Goal: Transaction & Acquisition: Download file/media

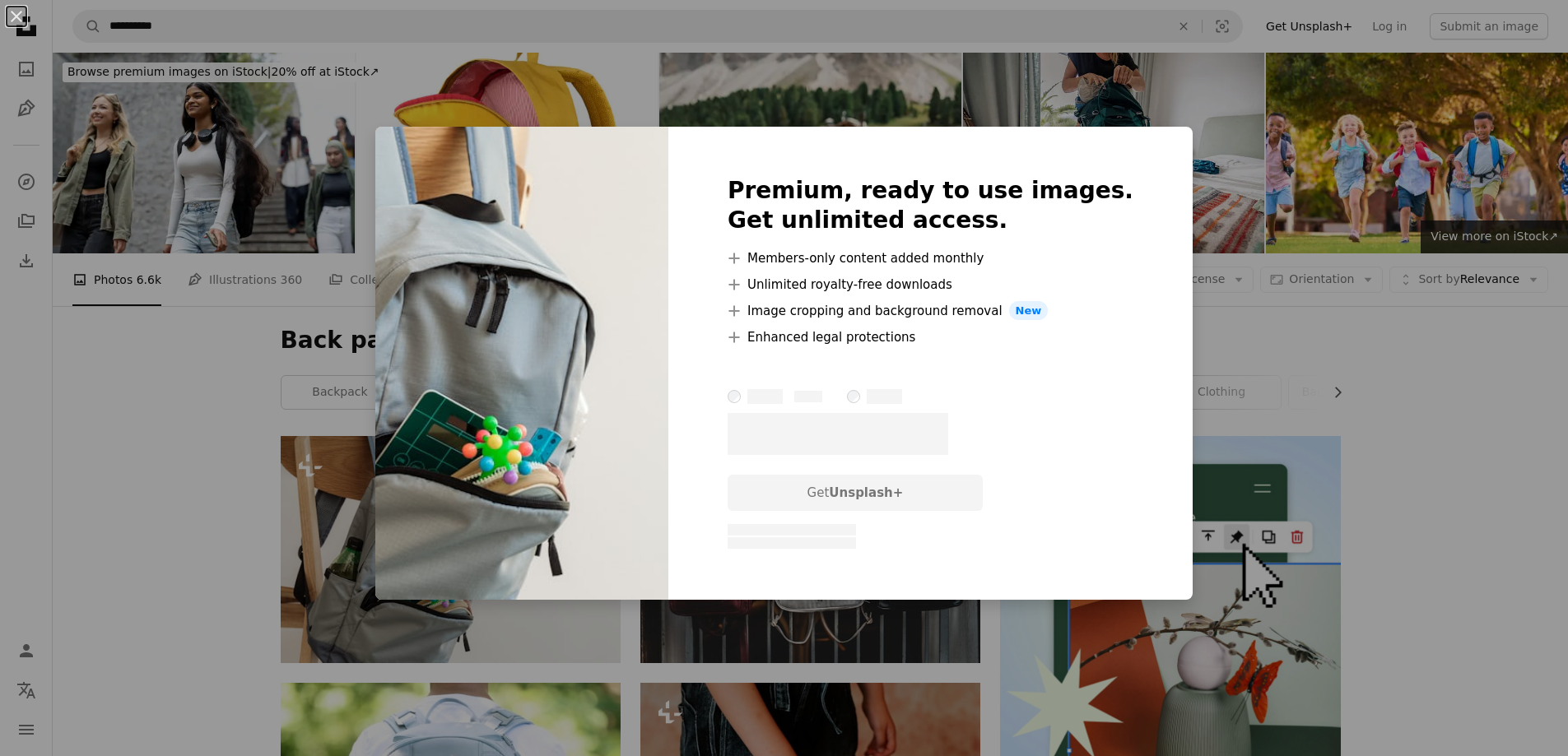
scroll to position [236, 0]
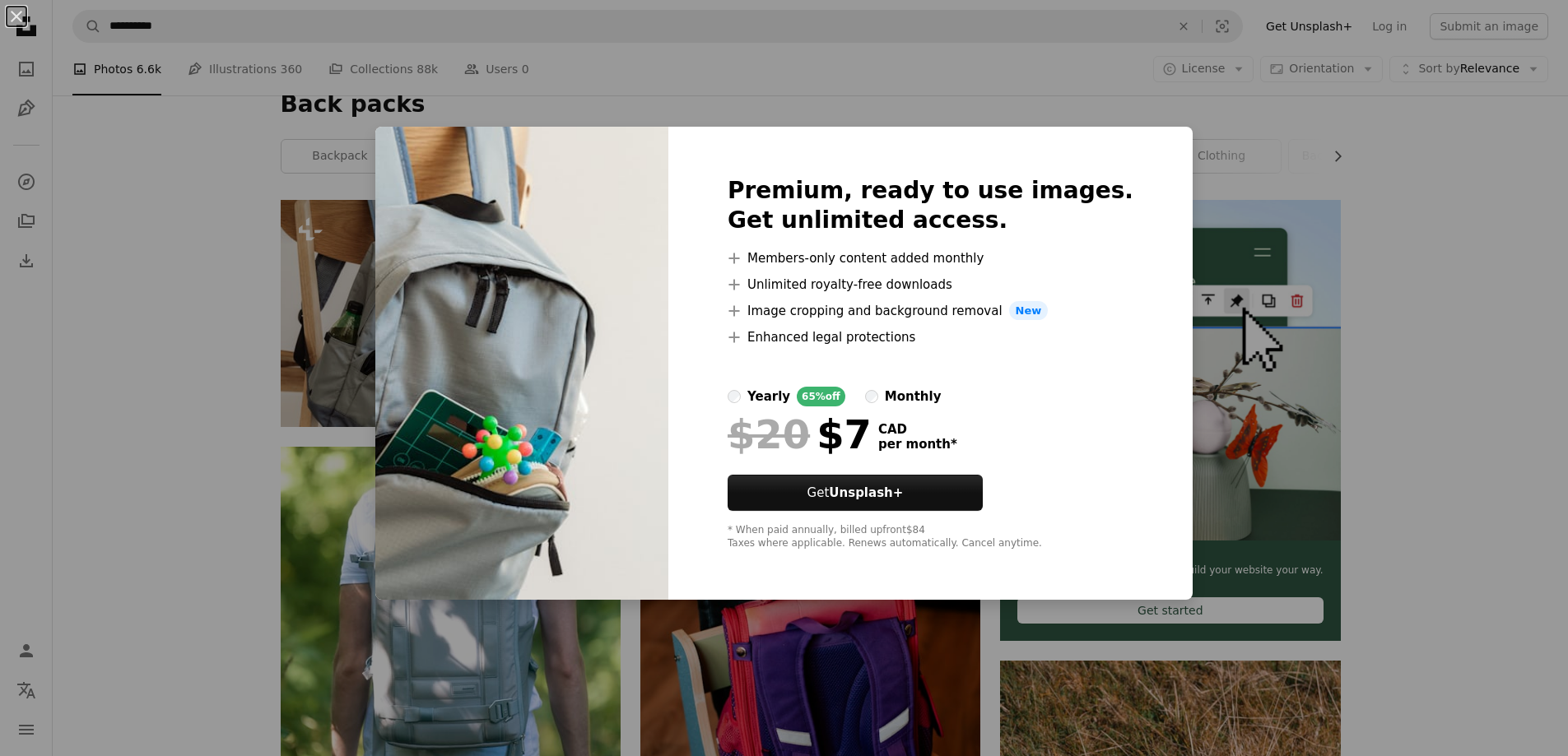
click at [1248, 350] on div "An X shape Premium, ready to use images. Get unlimited access. A plus sign Memb…" at bounding box center [784, 378] width 1568 height 756
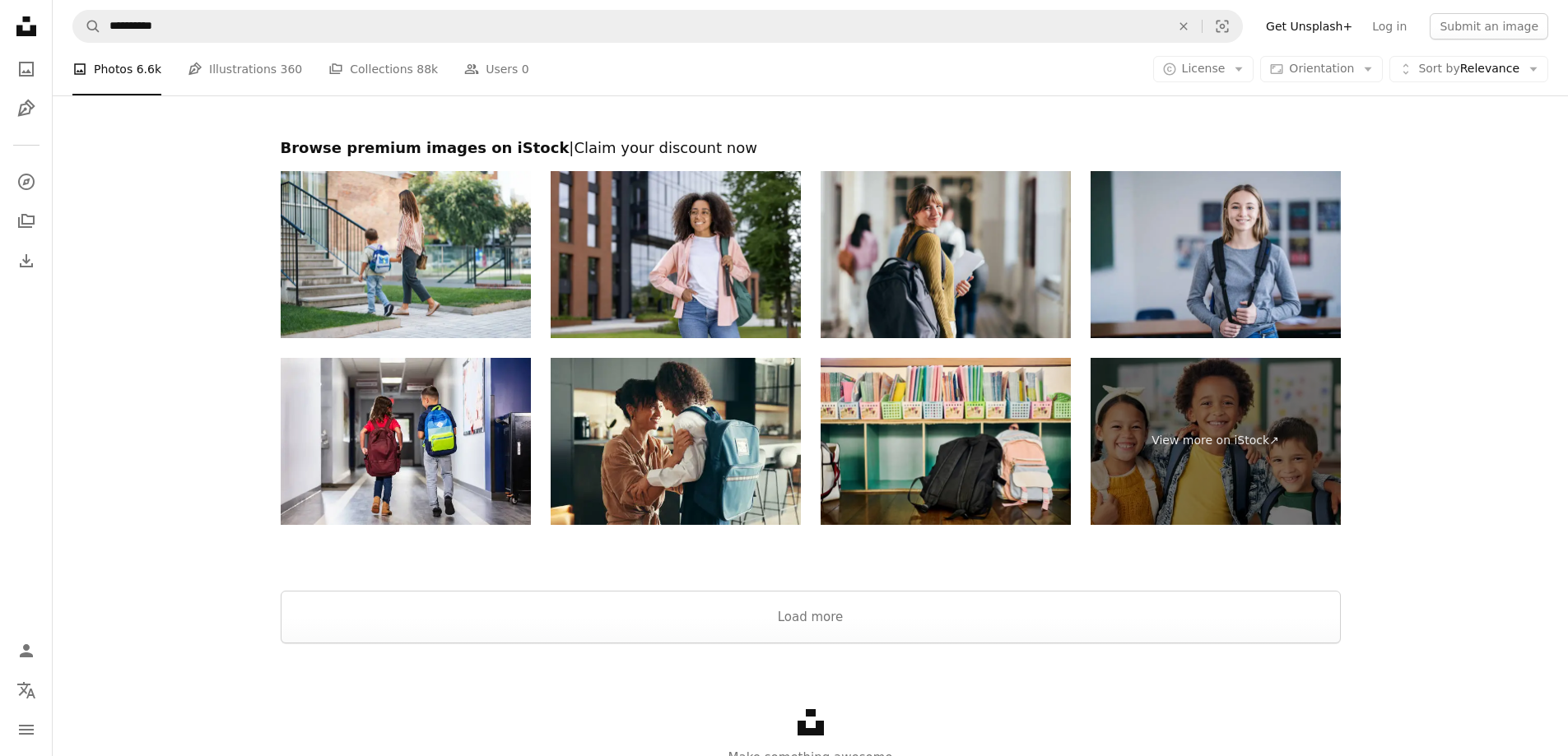
scroll to position [3354, 0]
drag, startPoint x: 896, startPoint y: 583, endPoint x: 888, endPoint y: 605, distance: 23.4
click at [896, 583] on div at bounding box center [810, 570] width 1515 height 40
click at [887, 619] on button "Load more" at bounding box center [810, 617] width 1060 height 53
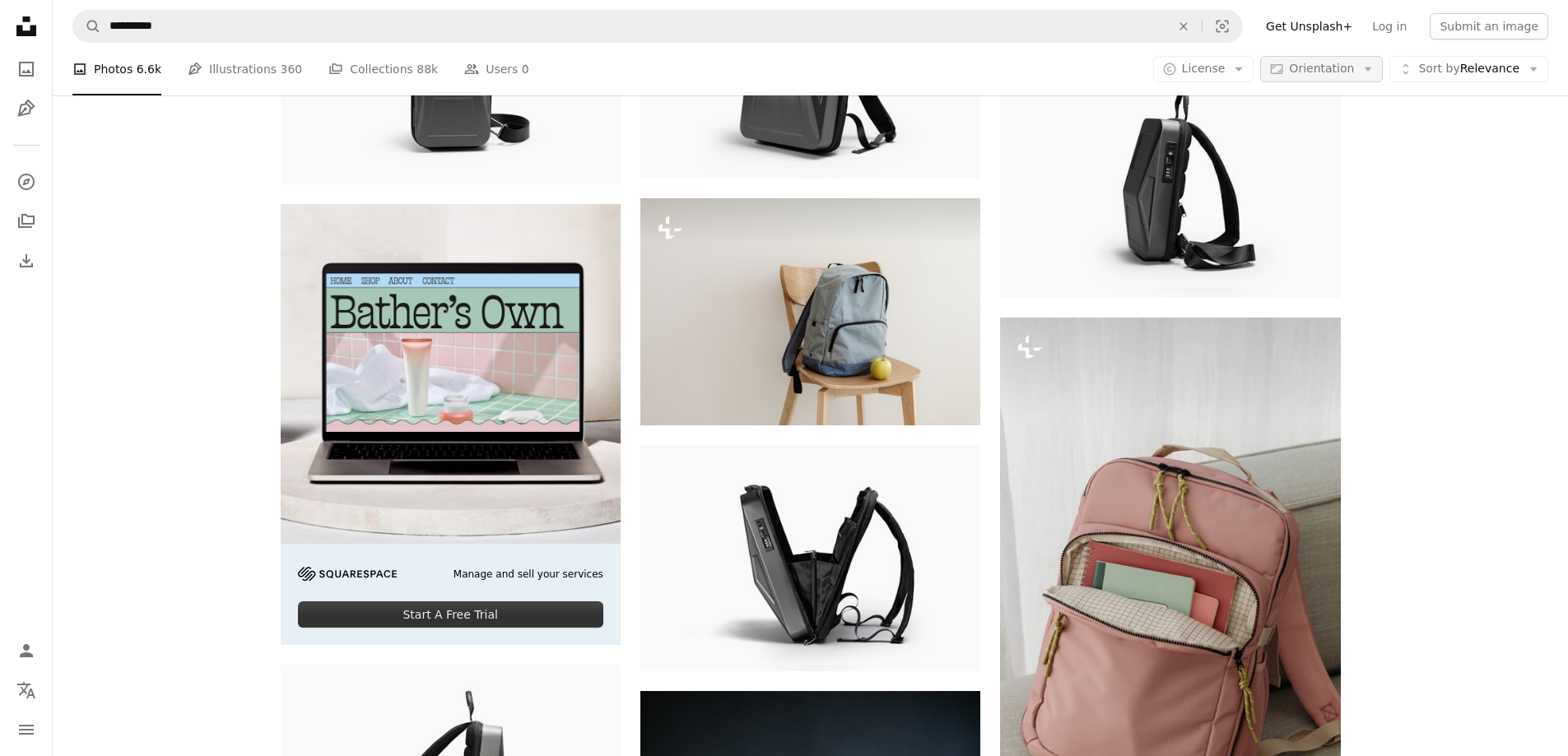
click at [1303, 69] on span "Orientation" at bounding box center [1320, 68] width 65 height 13
click at [1334, 164] on span "Landscape" at bounding box center [1352, 171] width 101 height 16
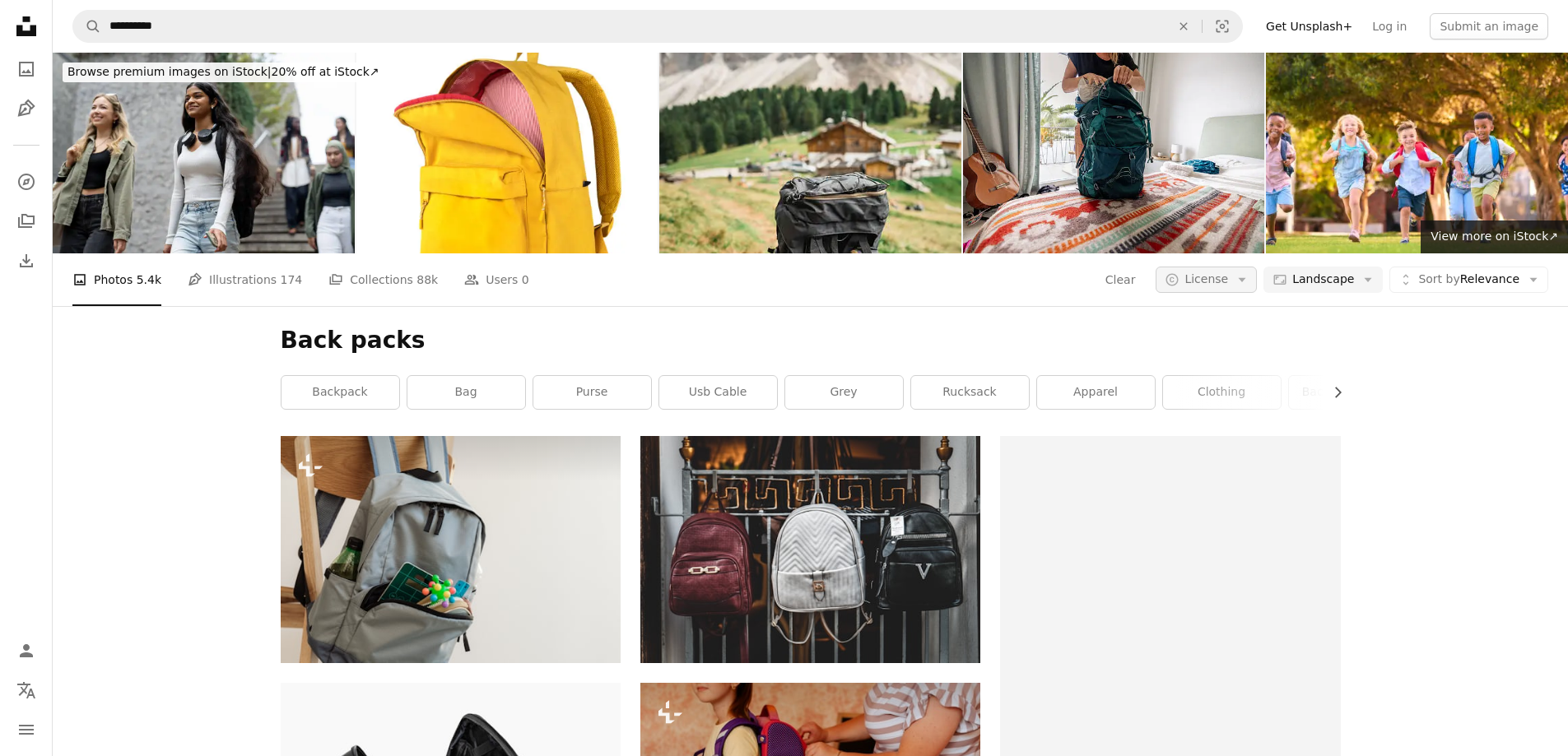
click at [1227, 272] on span "License" at bounding box center [1206, 279] width 44 height 13
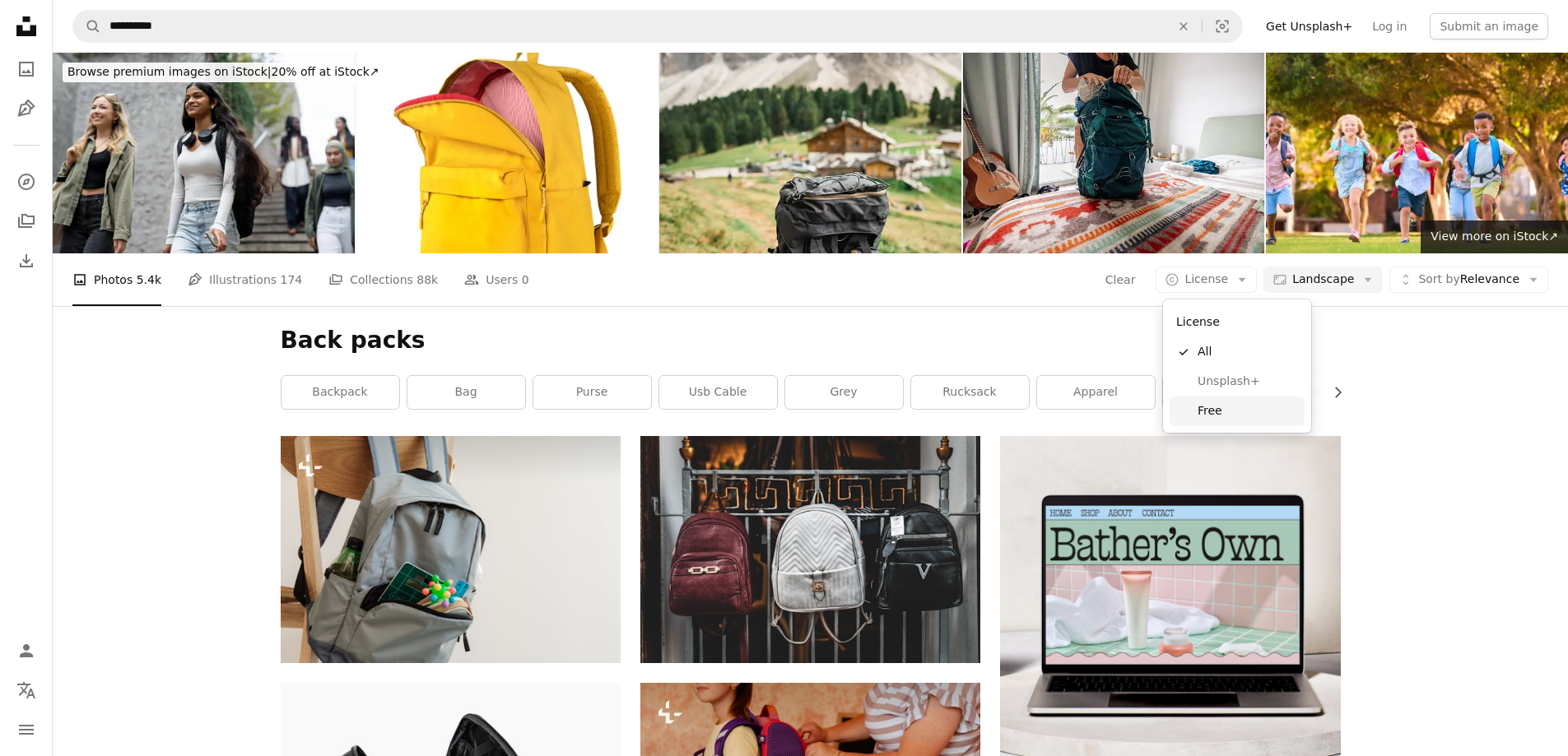
click at [1224, 405] on span "Free" at bounding box center [1247, 411] width 101 height 16
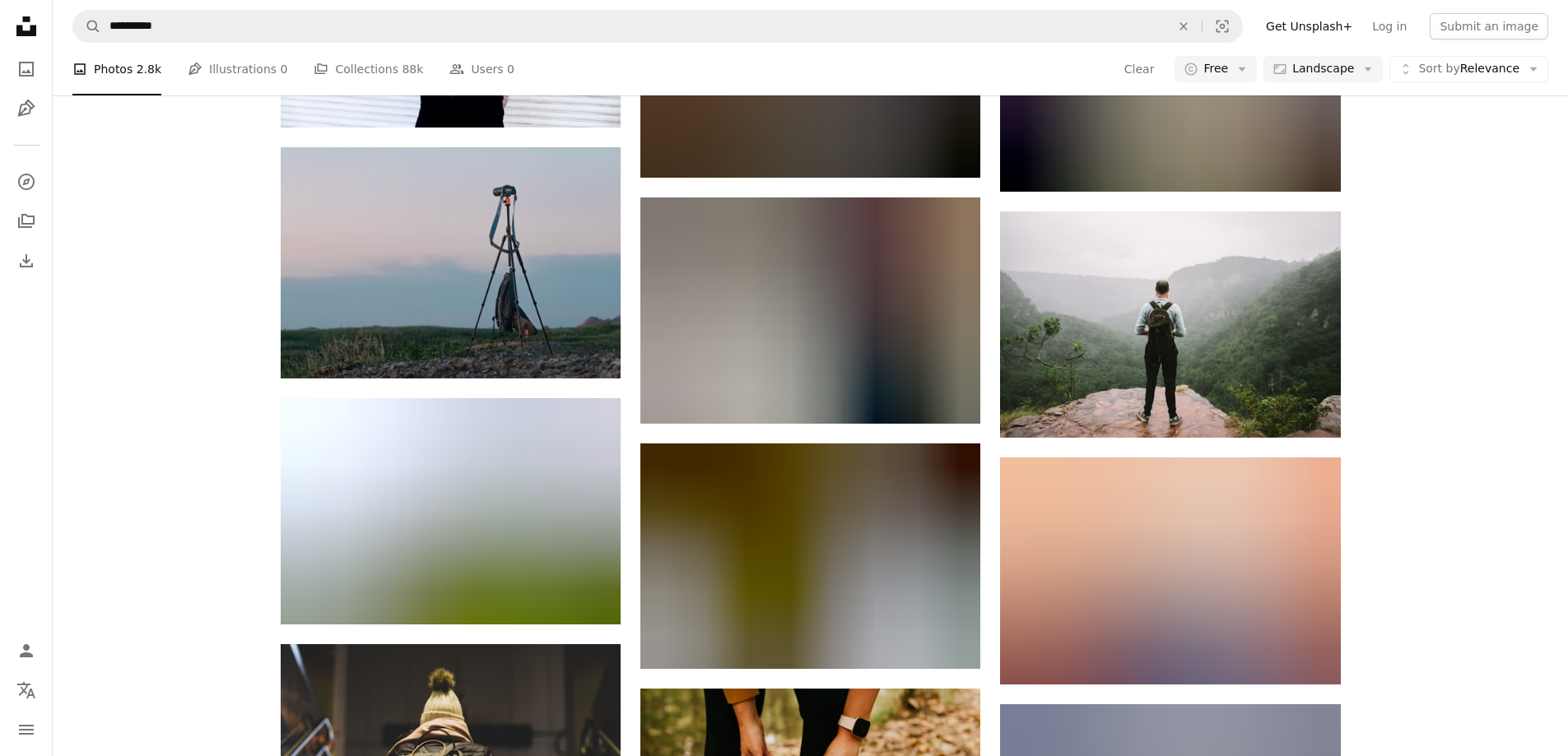
scroll to position [8347, 0]
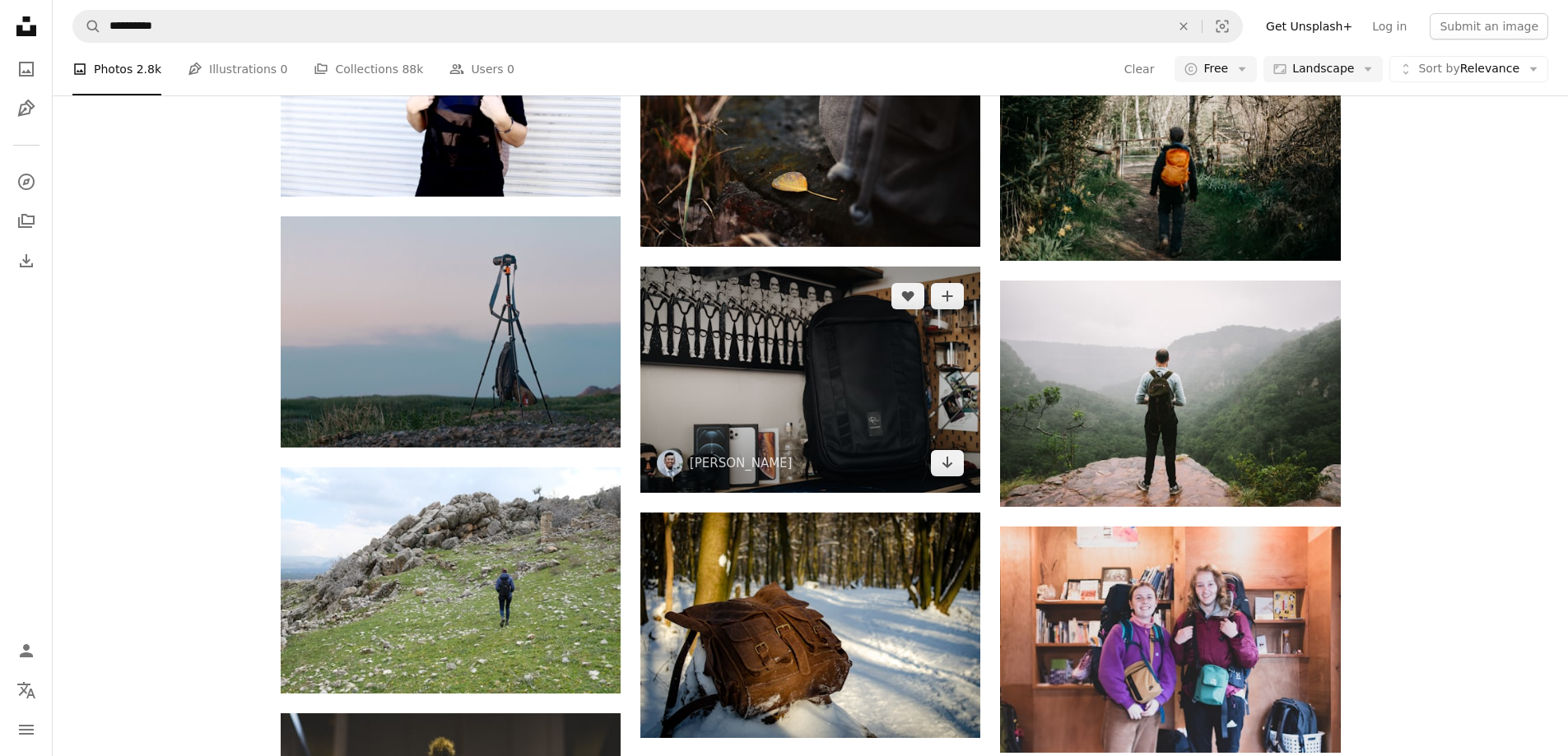
click at [866, 434] on img at bounding box center [810, 379] width 340 height 227
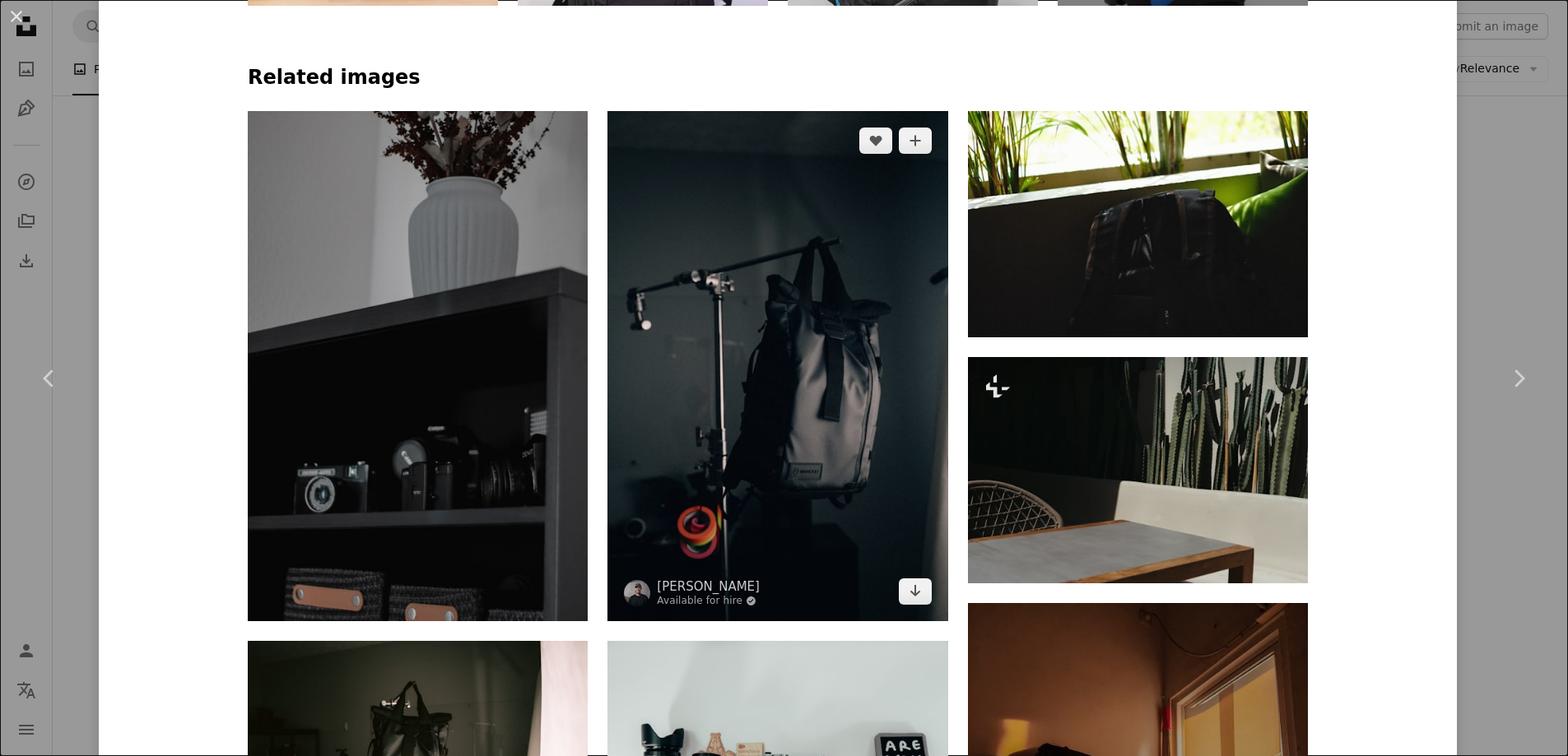
scroll to position [1178, 0]
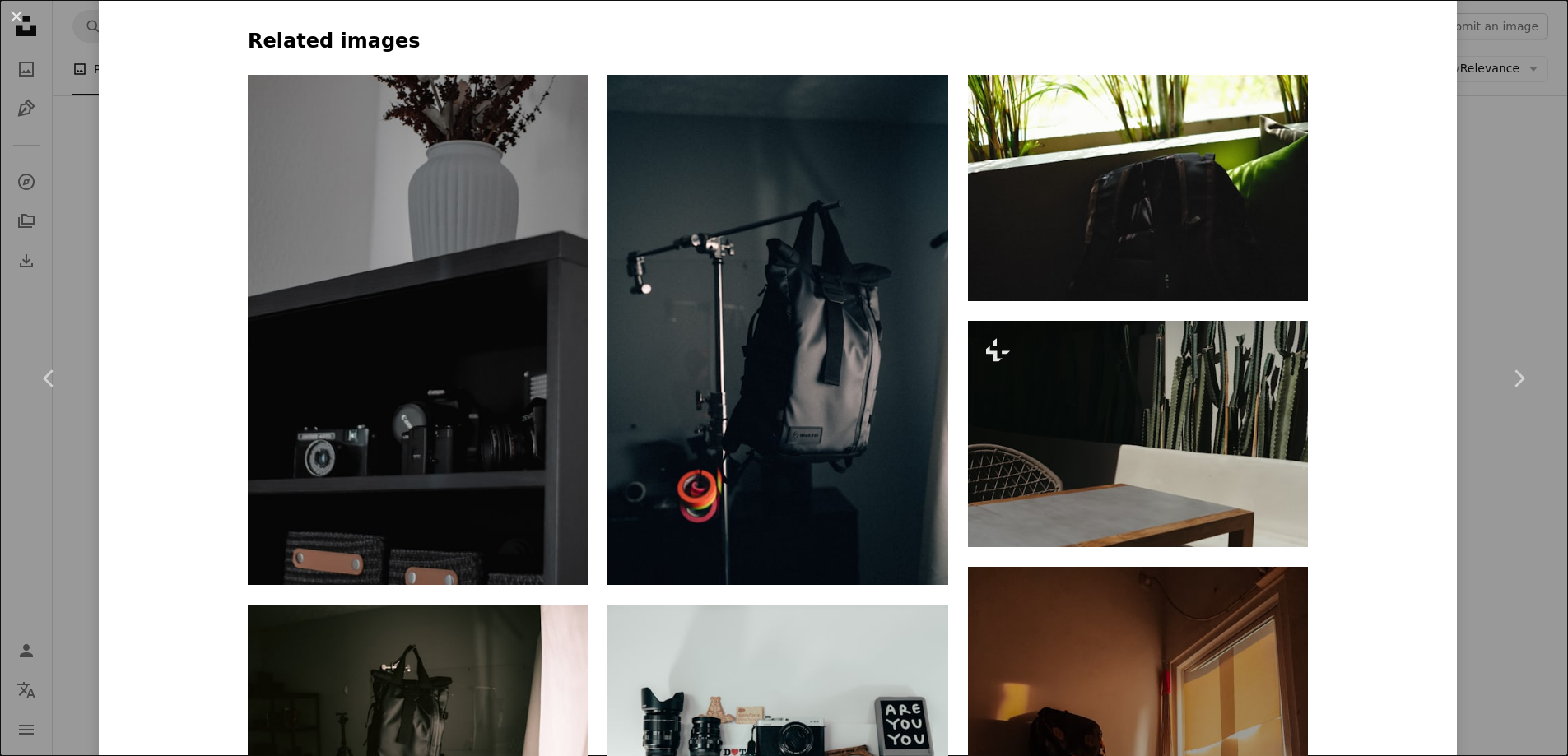
click at [54, 43] on div "An X shape Chevron left Chevron right [PERSON_NAME] gymxratpapii A heart A plus…" at bounding box center [784, 378] width 1568 height 756
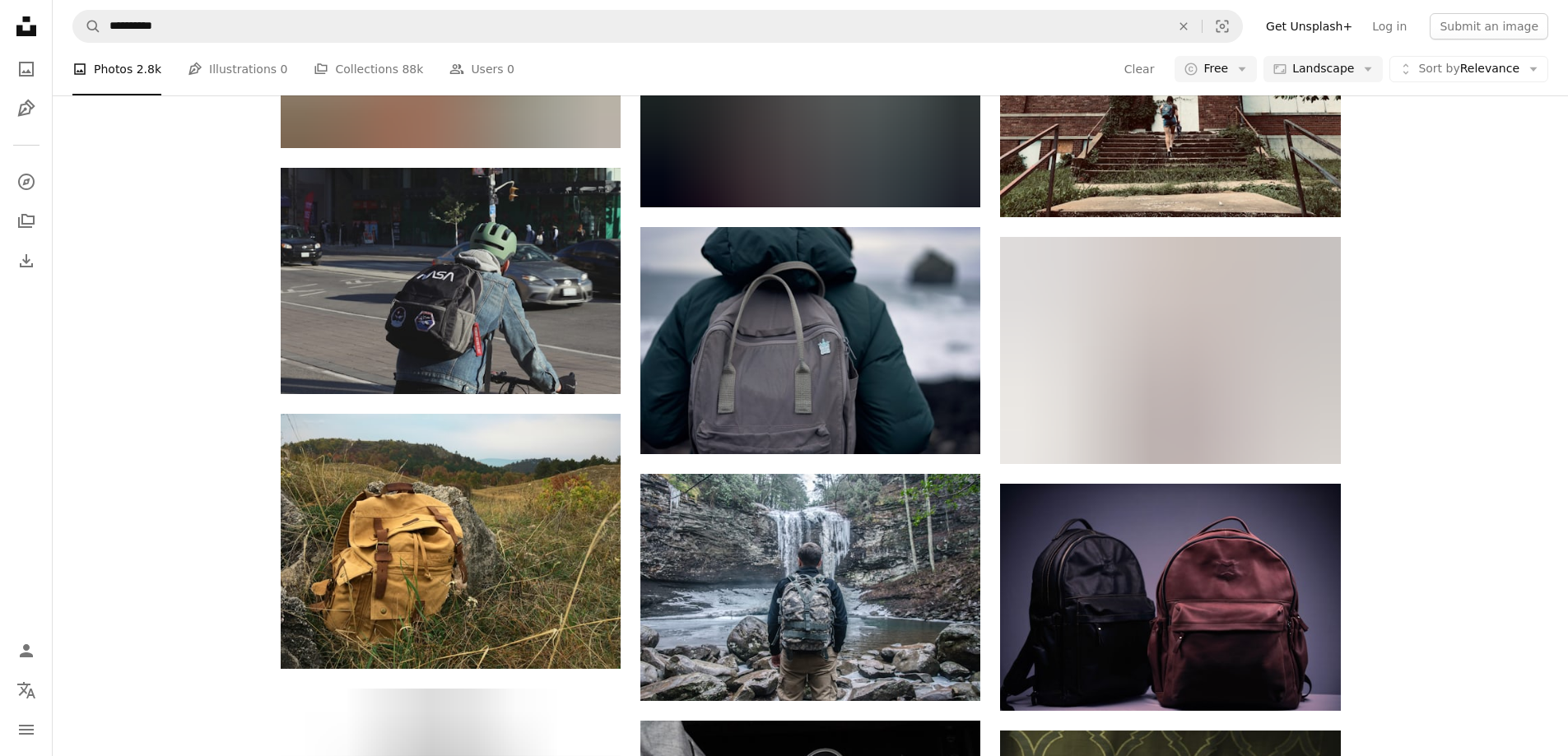
scroll to position [11320, 0]
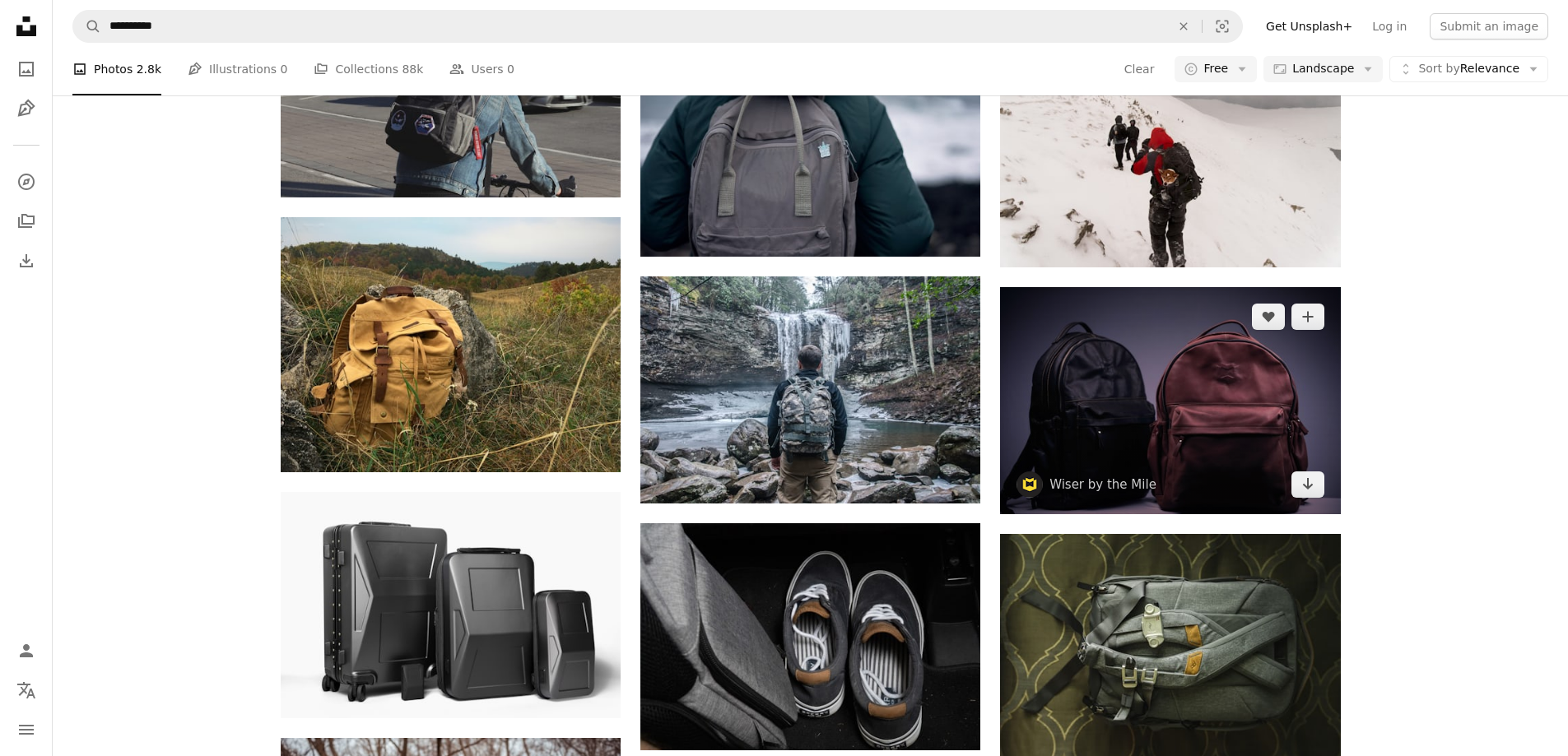
click at [1139, 375] on img at bounding box center [1170, 400] width 340 height 227
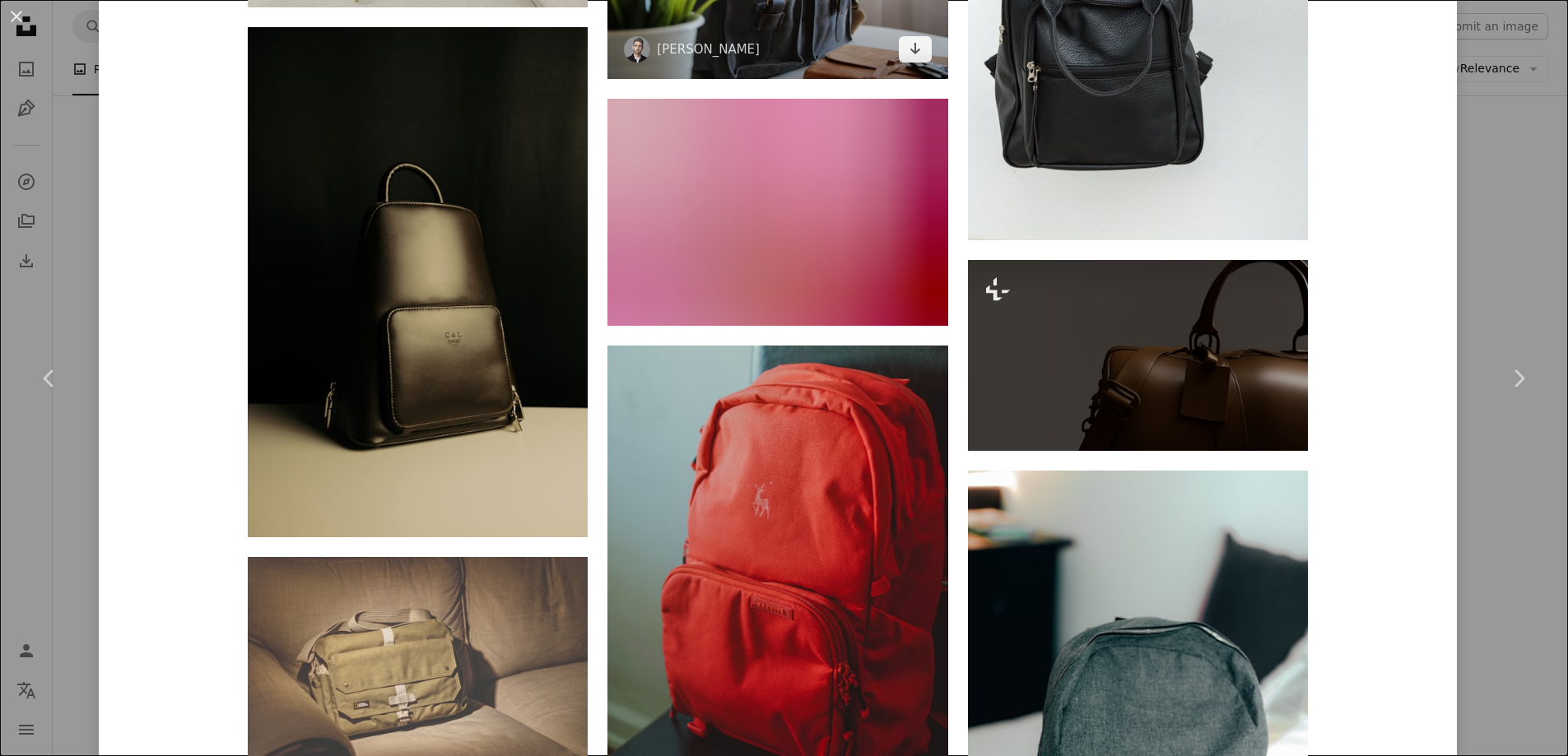
scroll to position [2971, 0]
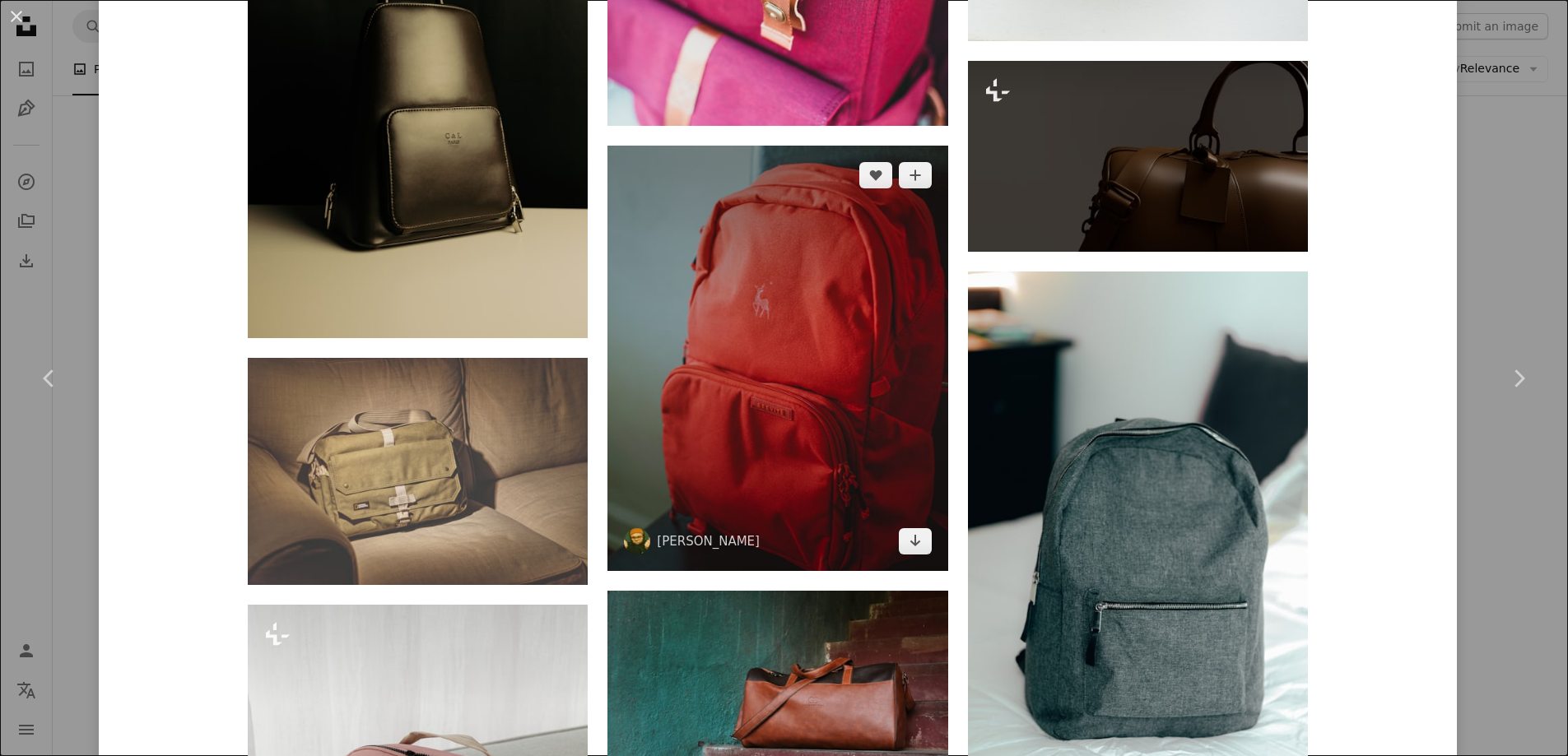
click at [790, 320] on img at bounding box center [777, 359] width 340 height 425
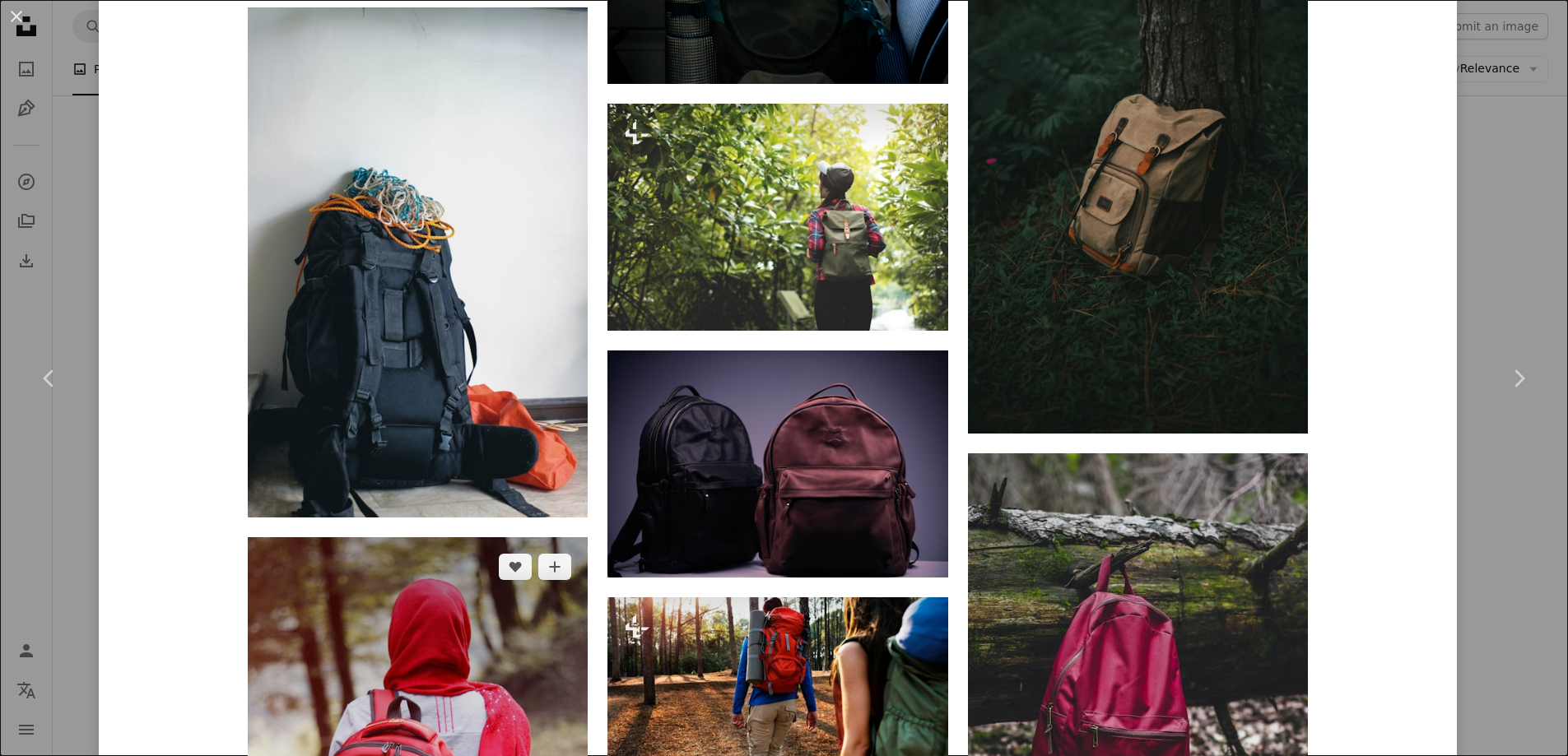
scroll to position [6034, 0]
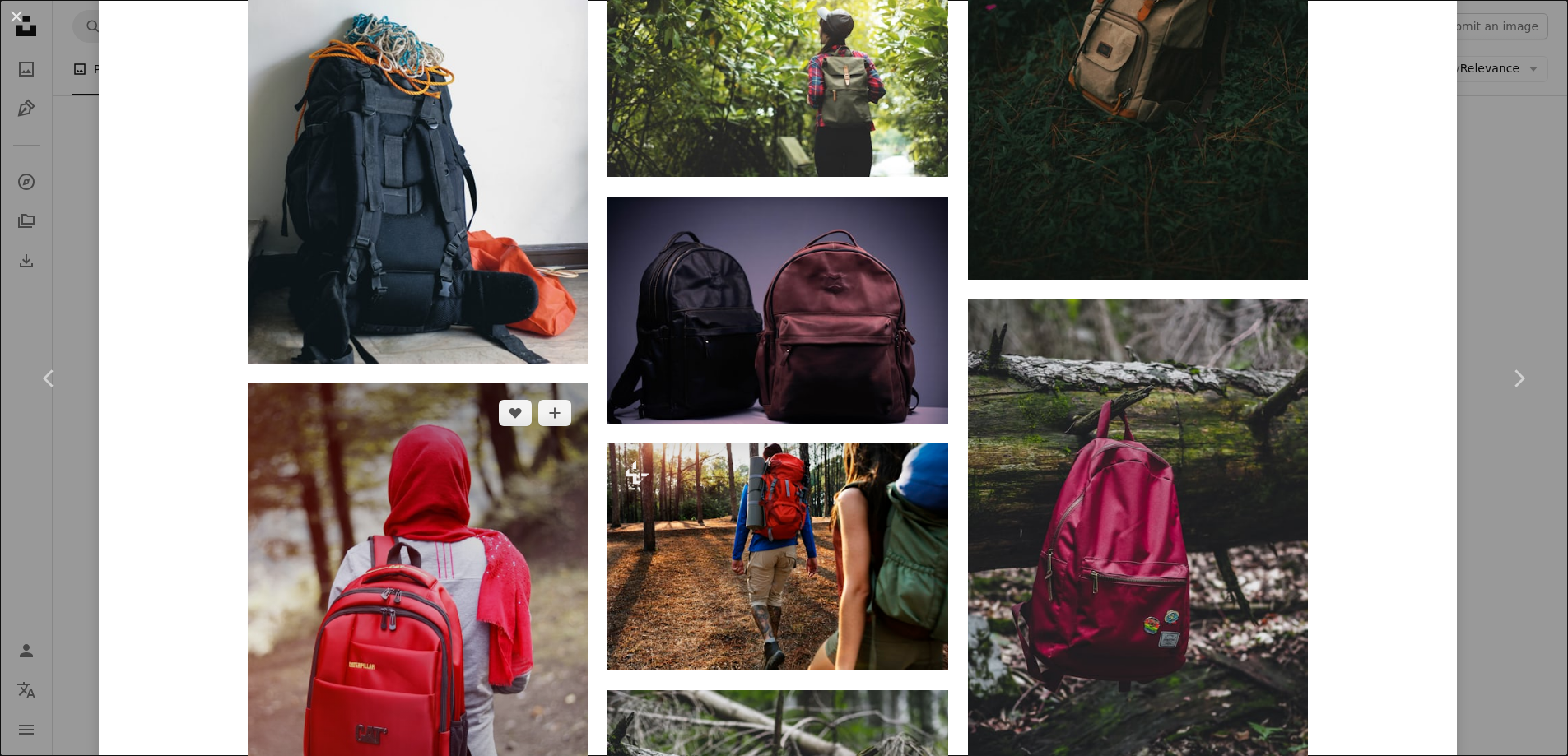
click at [469, 488] on img at bounding box center [417, 638] width 340 height 510
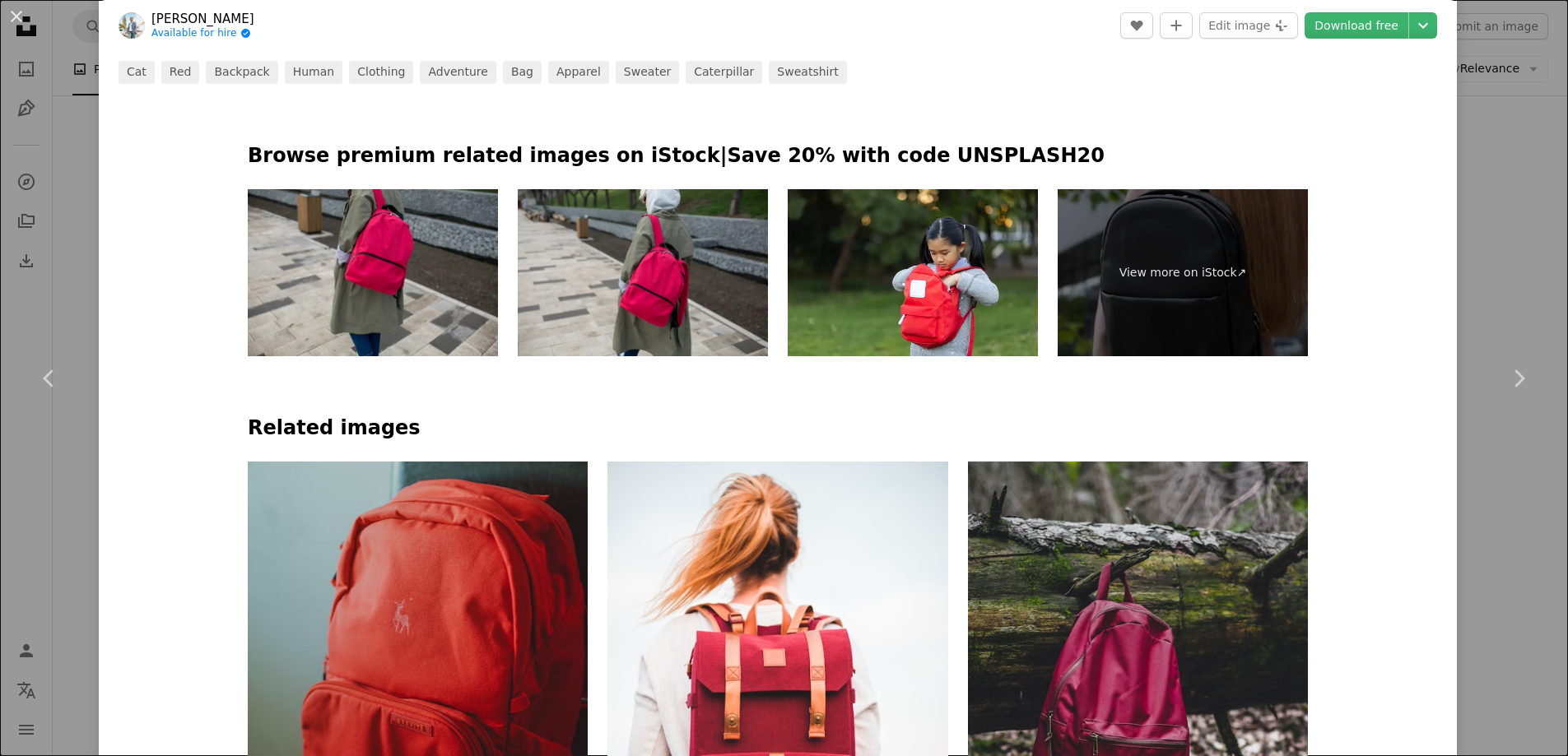
scroll to position [1070, 0]
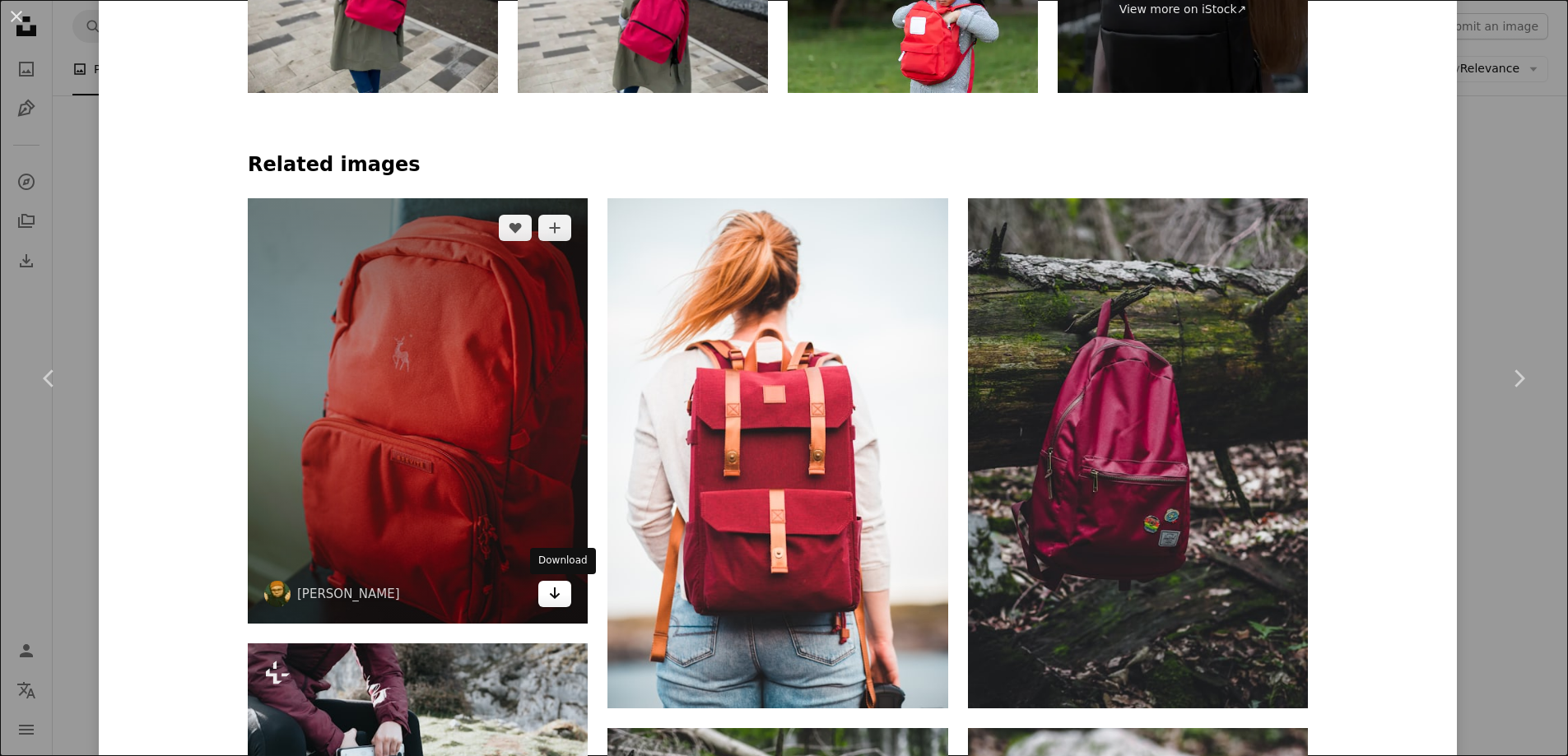
click at [568, 594] on link "Arrow pointing down" at bounding box center [554, 594] width 33 height 27
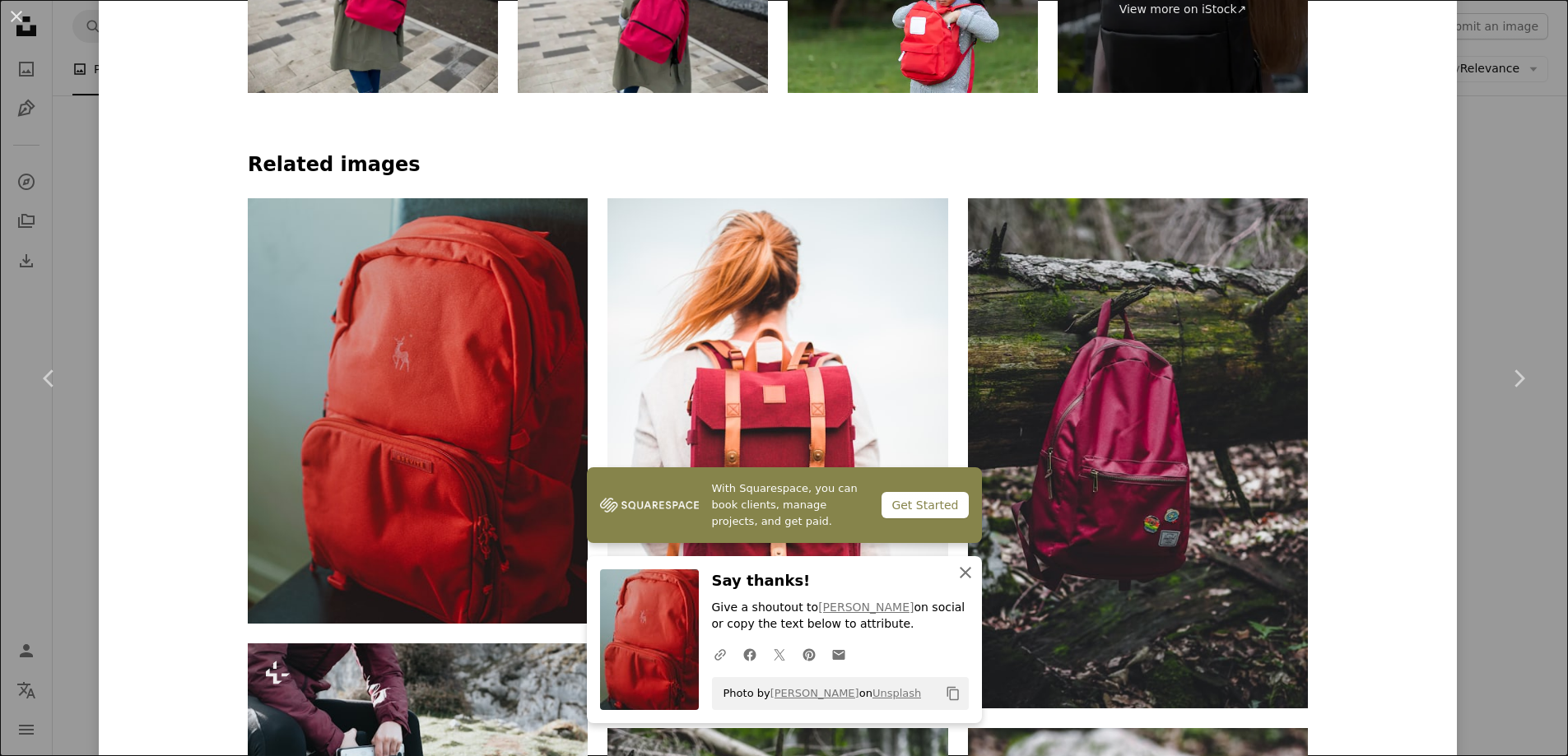
click at [969, 570] on icon "An X shape" at bounding box center [965, 572] width 20 height 20
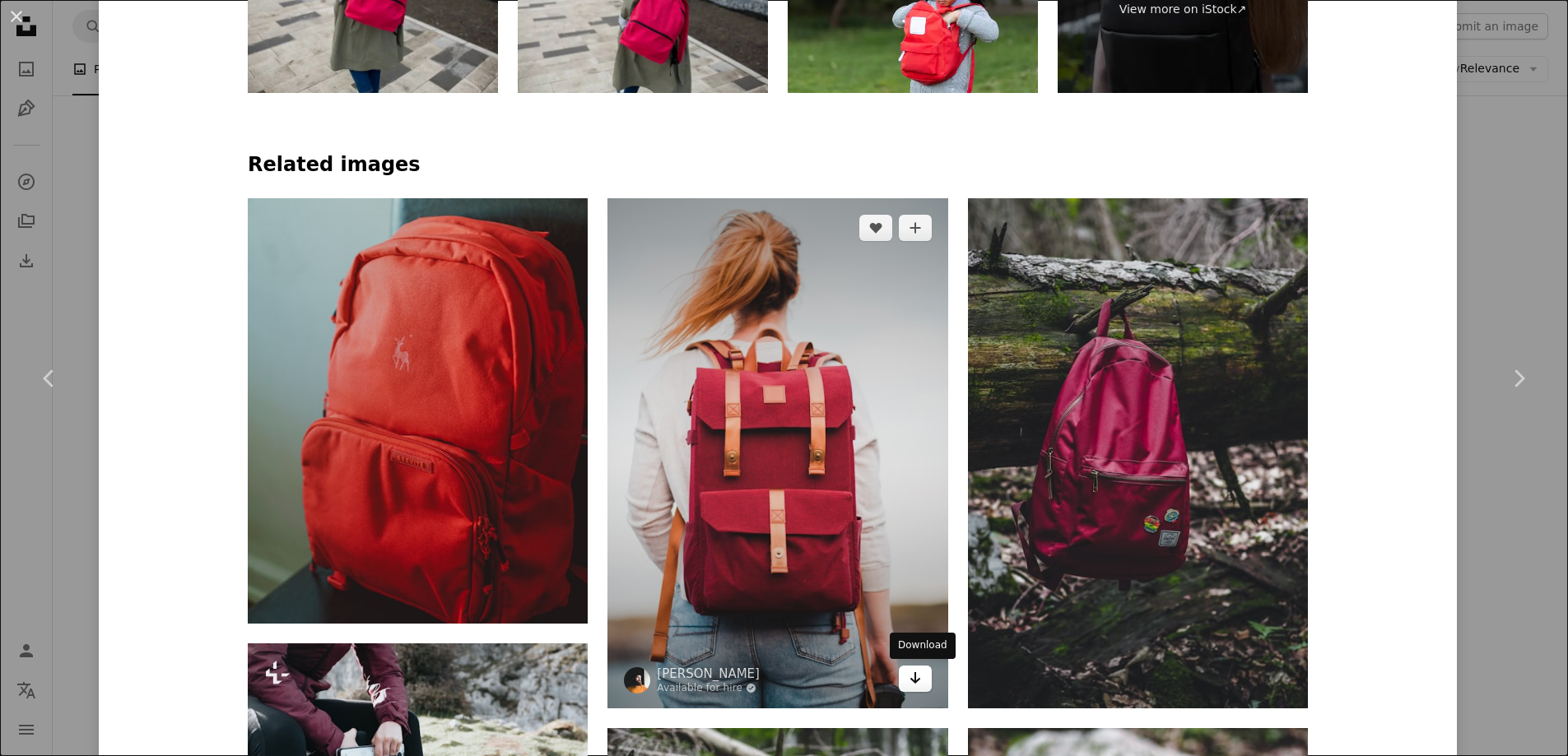
click at [920, 675] on icon "Download" at bounding box center [914, 678] width 10 height 11
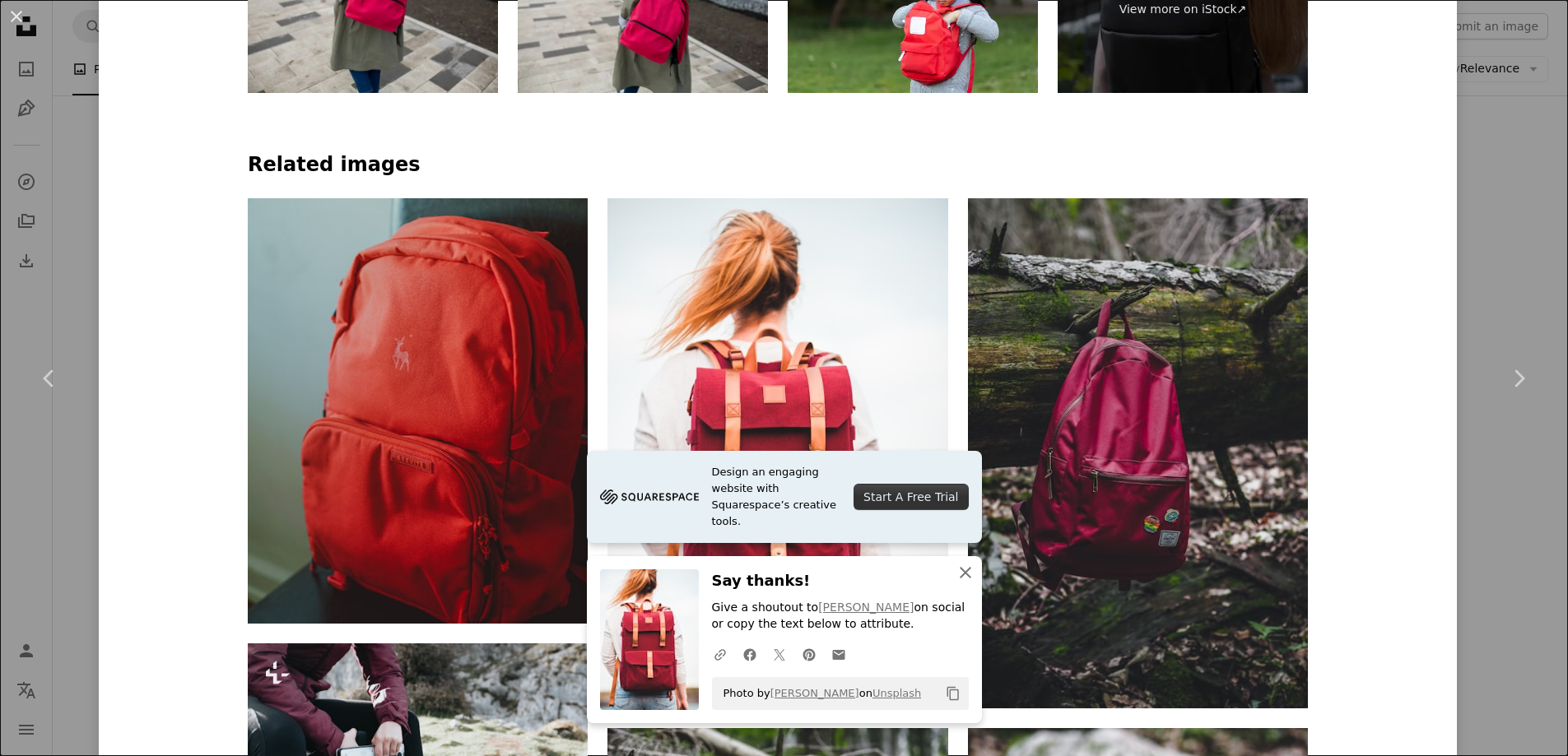
click at [957, 571] on icon "An X shape" at bounding box center [965, 572] width 20 height 20
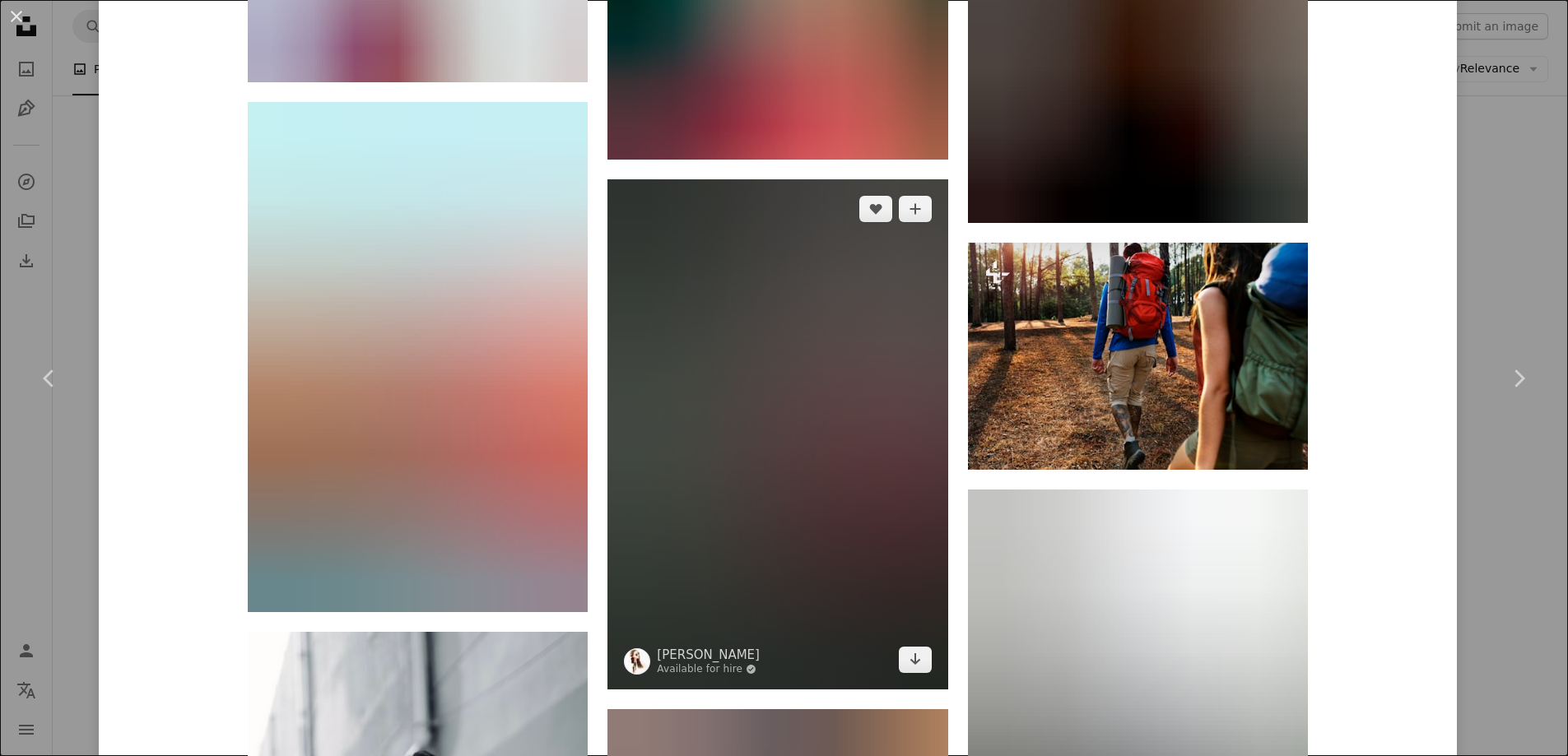
scroll to position [4969, 0]
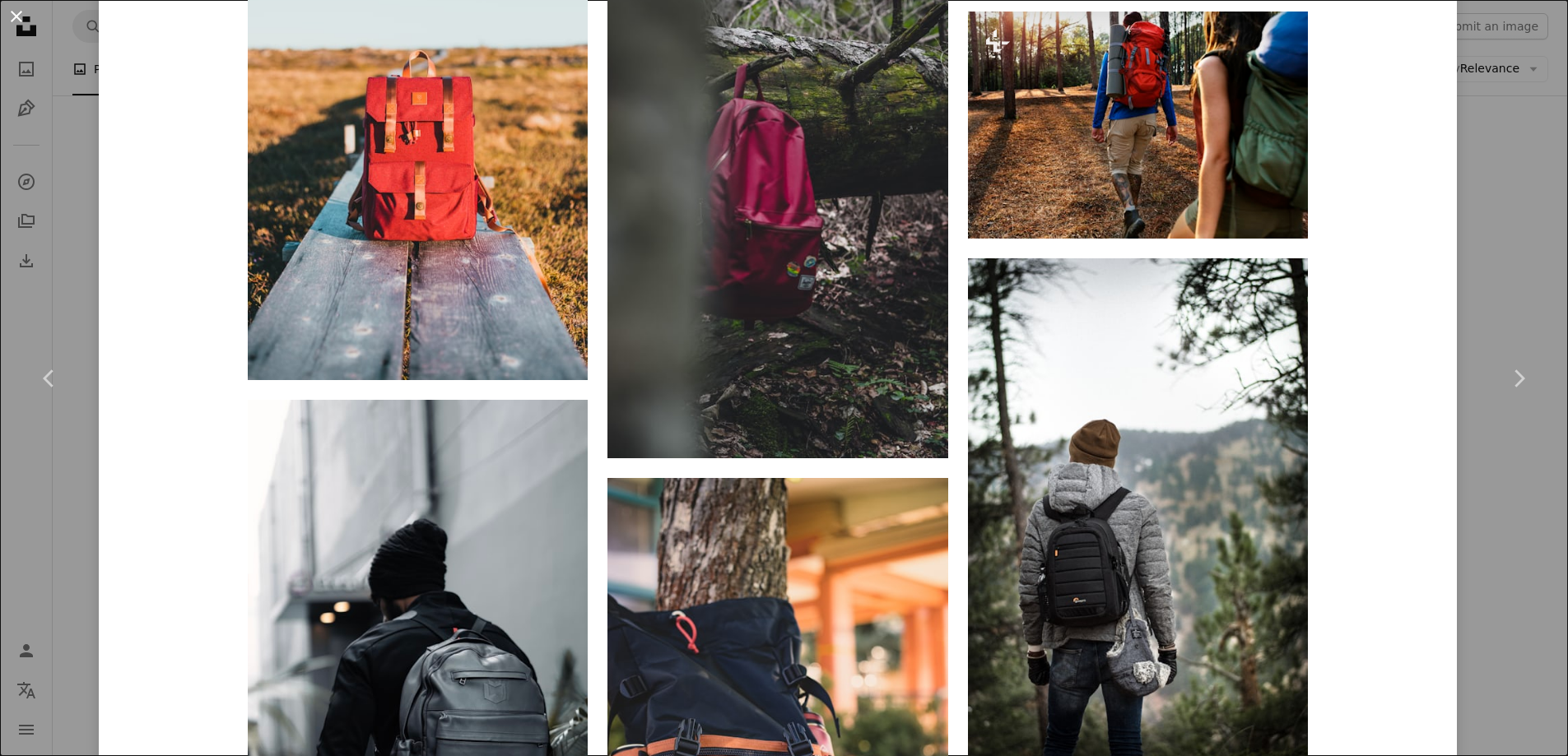
click at [21, 23] on button "An X shape" at bounding box center [16, 16] width 20 height 20
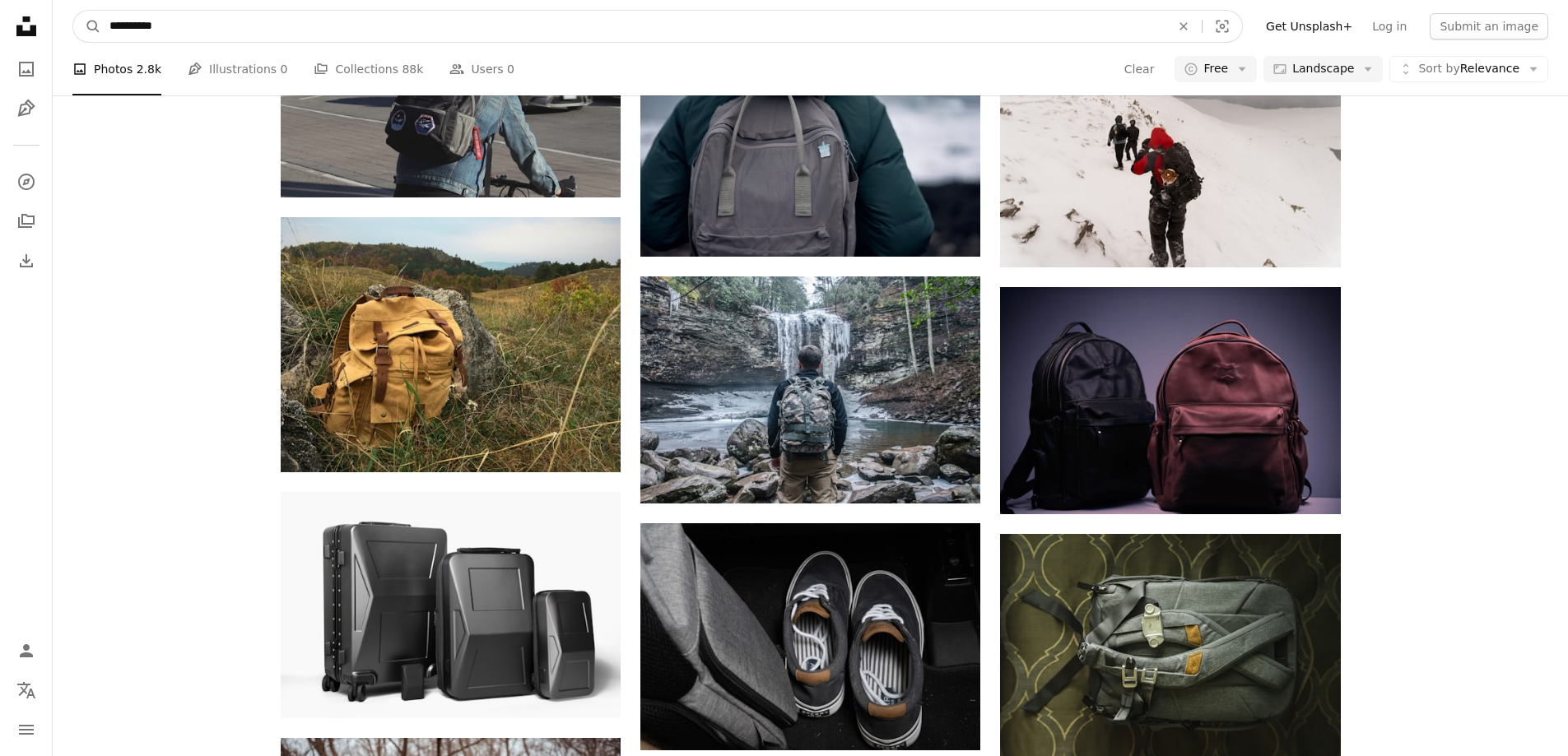
click at [347, 30] on input "**********" at bounding box center [634, 26] width 1064 height 31
type input "**********"
click at [73, 10] on button "A magnifying glass" at bounding box center [86, 26] width 28 height 31
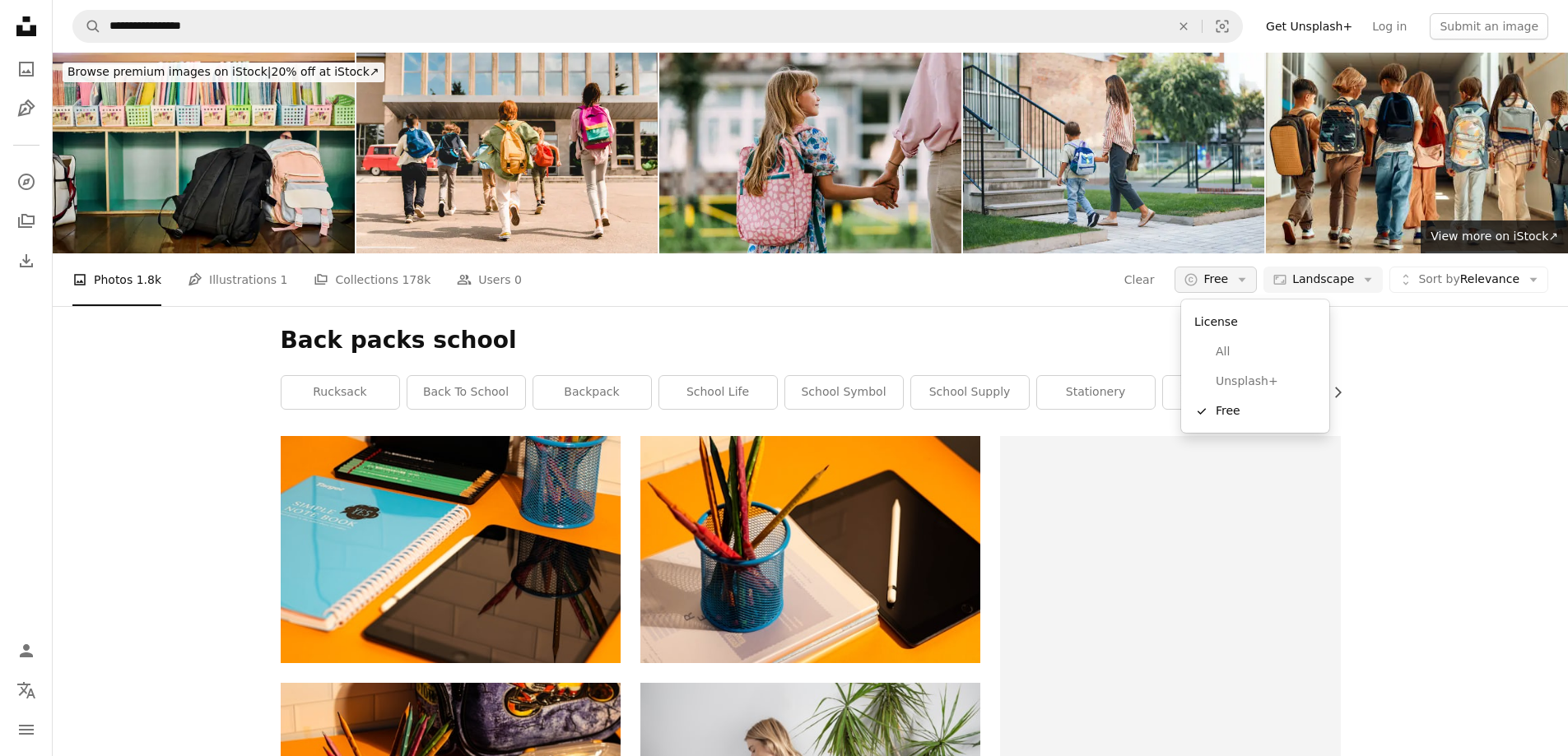
click at [1241, 286] on icon "Arrow down" at bounding box center [1242, 280] width 15 height 15
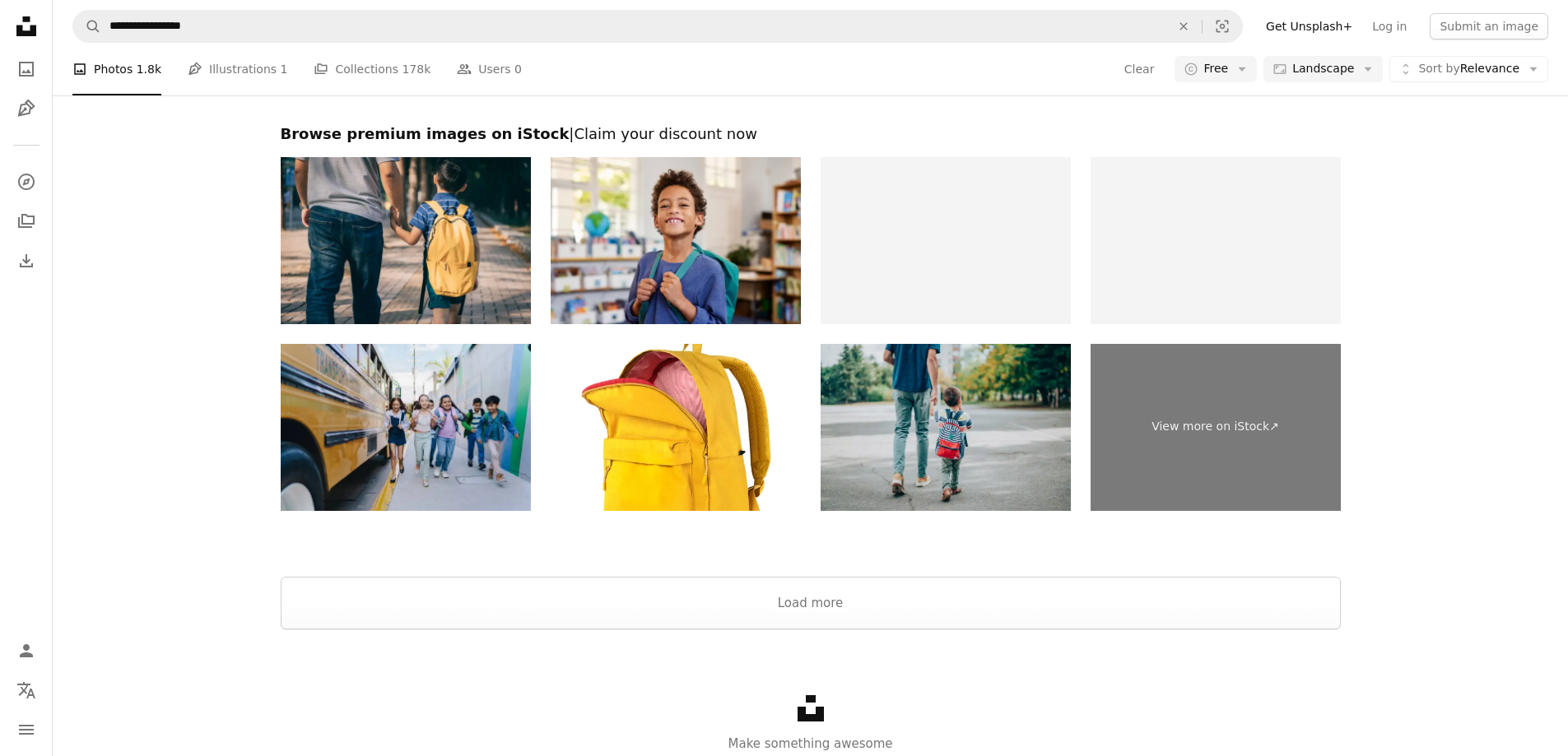
scroll to position [2379, 0]
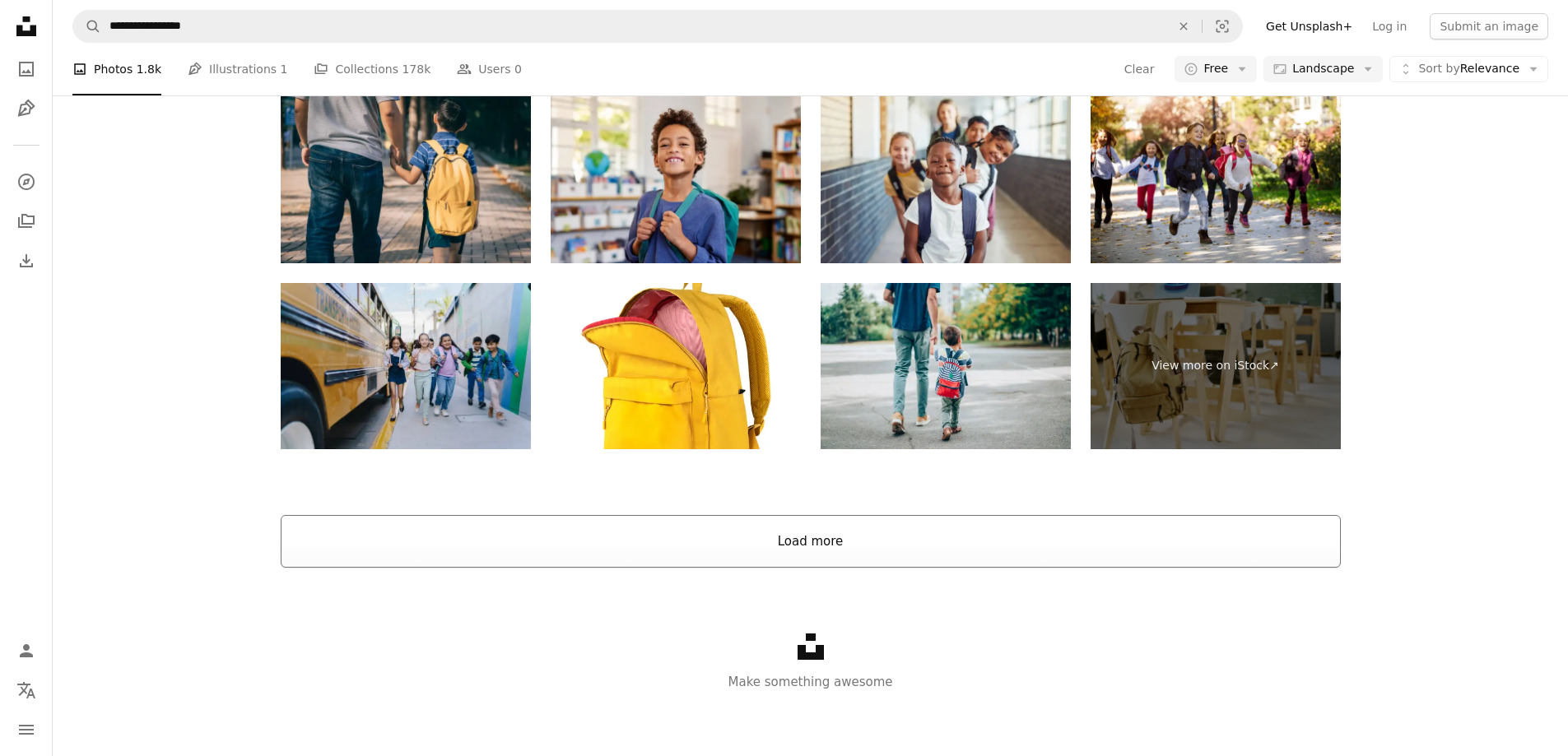
click at [806, 545] on button "Load more" at bounding box center [810, 542] width 1060 height 53
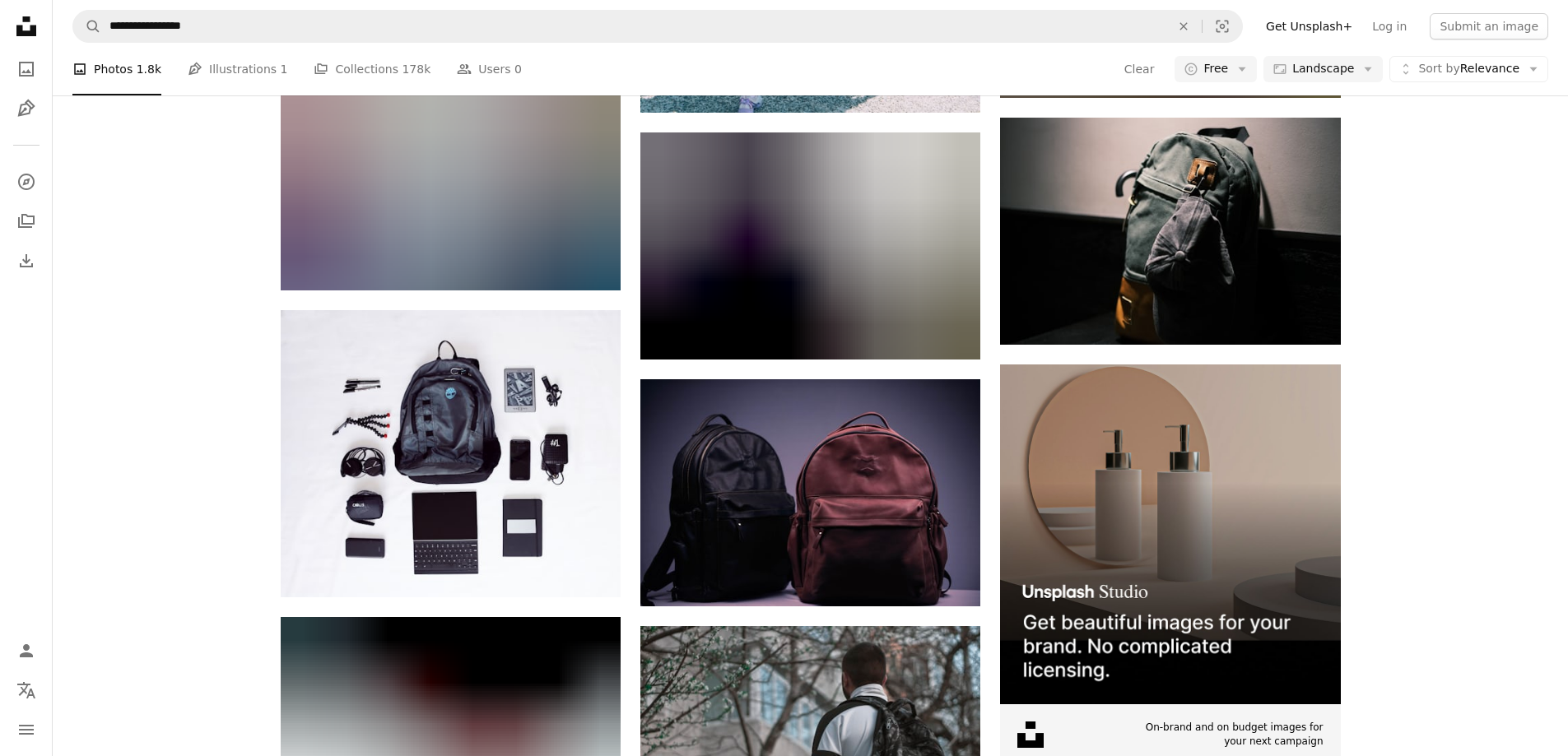
scroll to position [4931, 0]
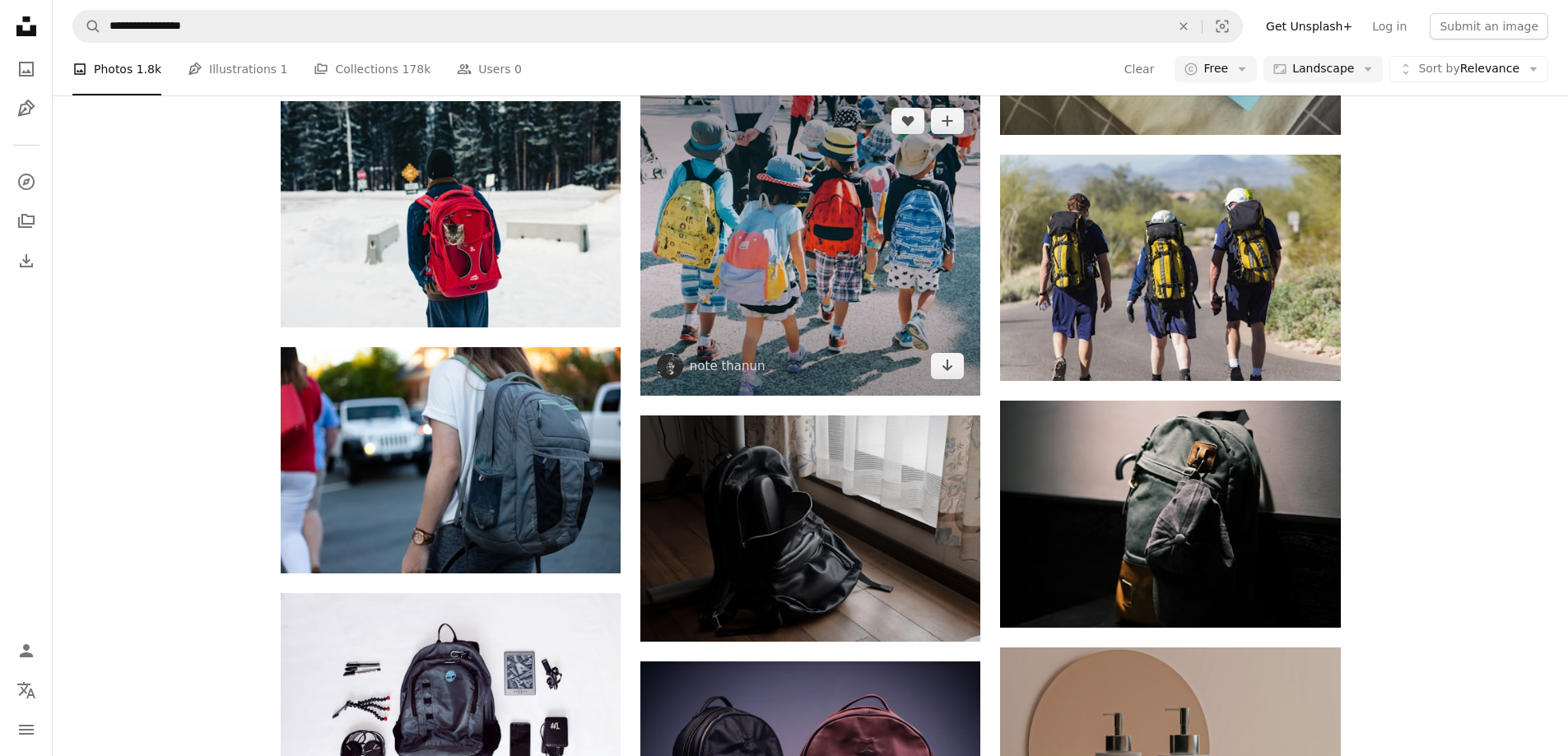
click at [810, 237] on img at bounding box center [810, 243] width 340 height 304
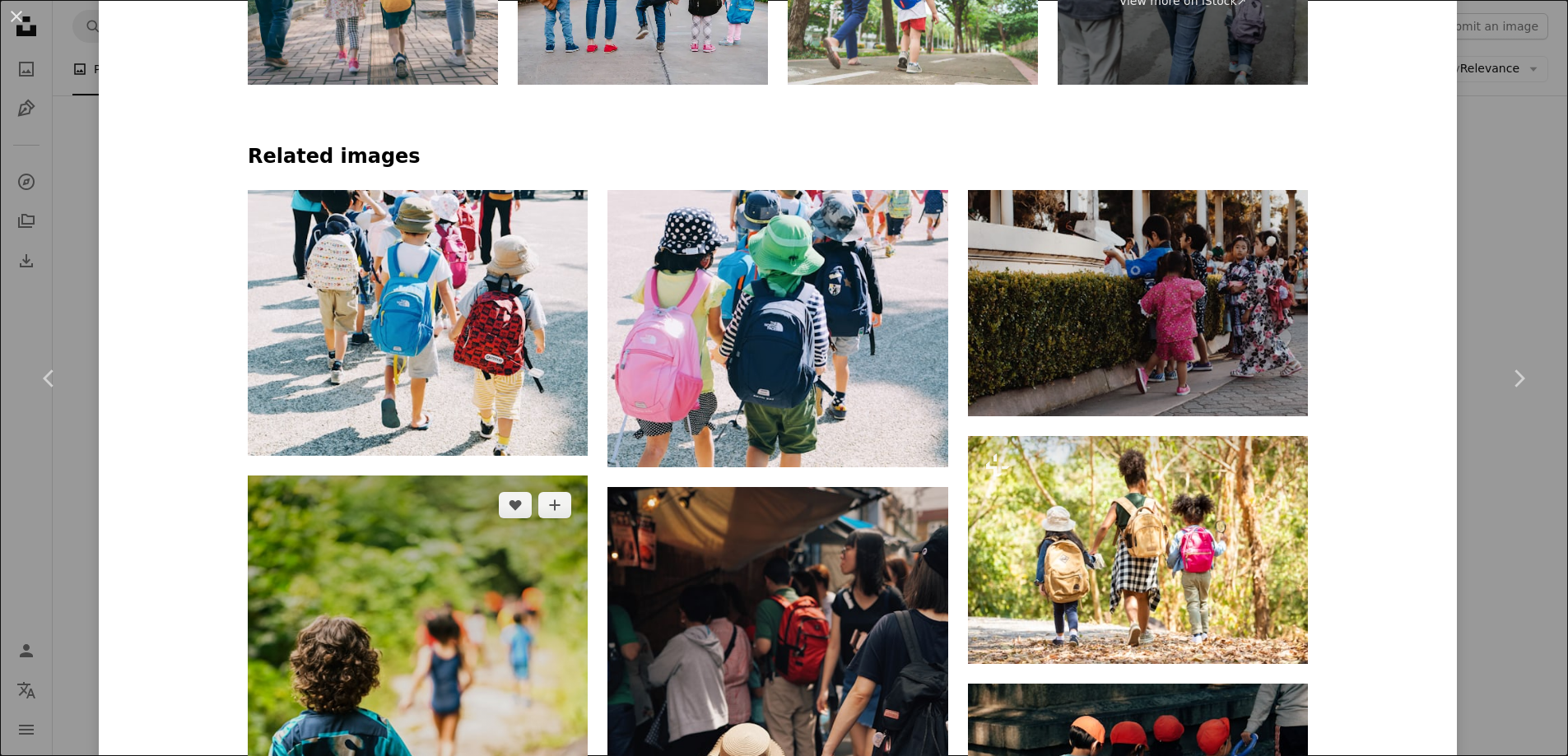
scroll to position [1333, 0]
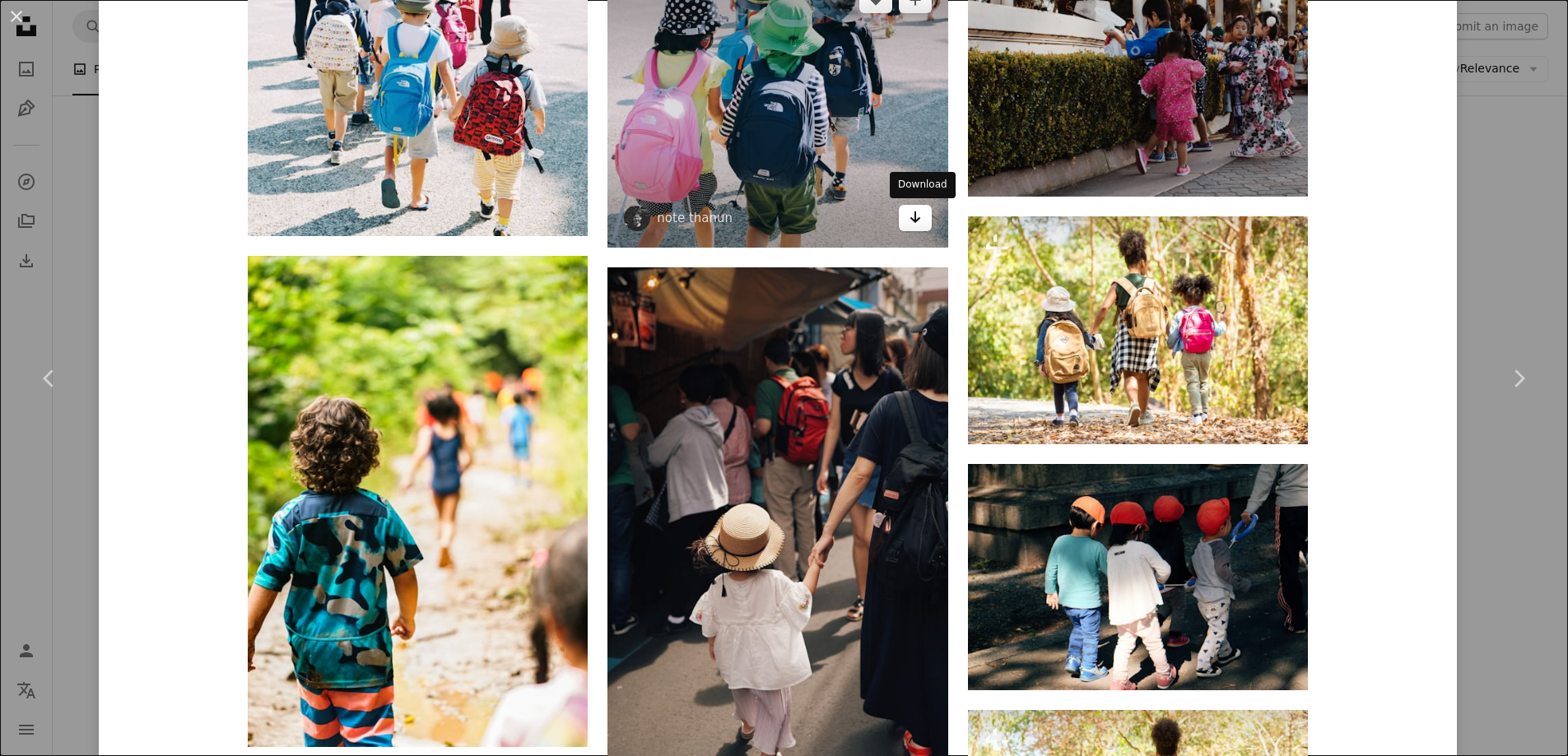
click at [928, 219] on link "Arrow pointing down" at bounding box center [914, 218] width 33 height 27
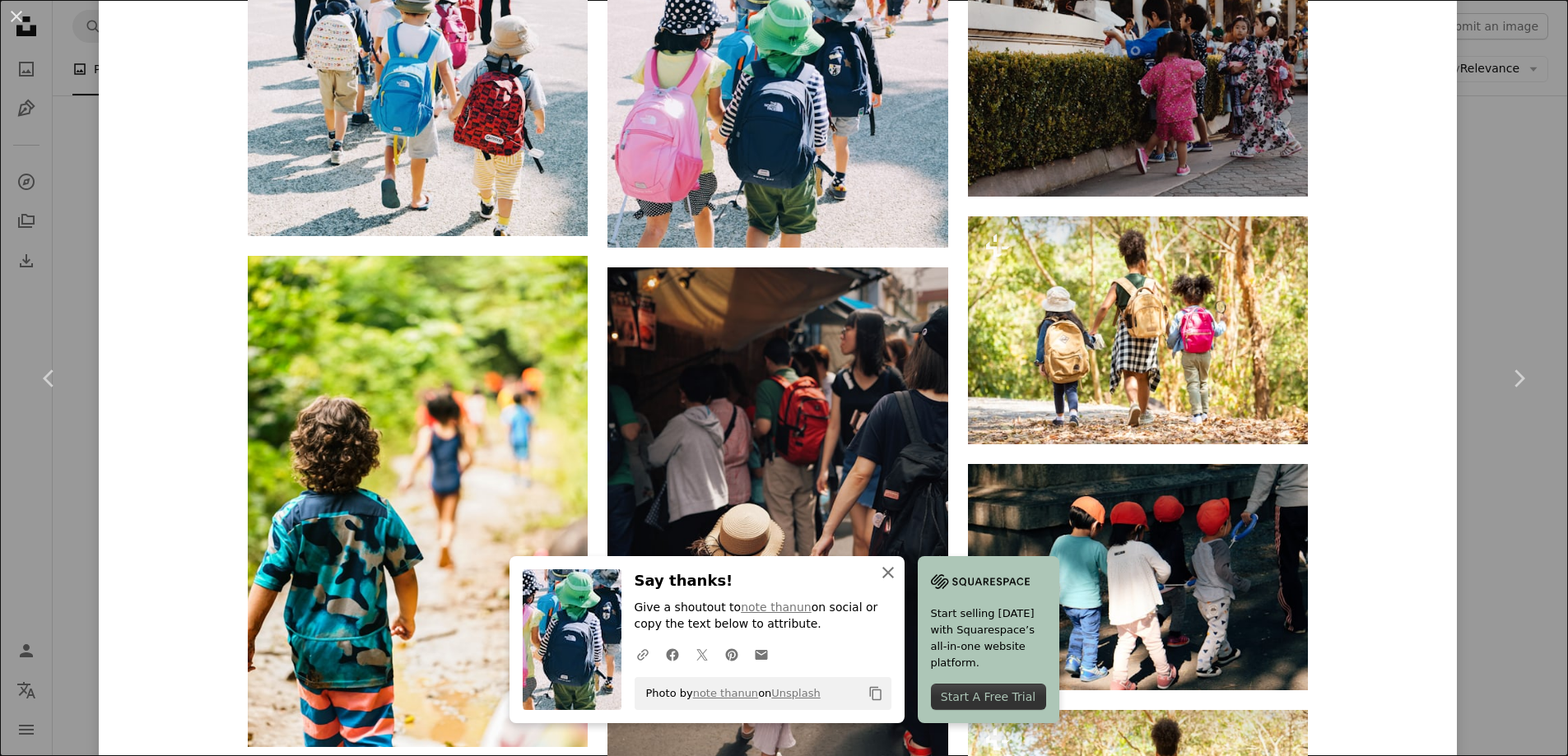
click at [896, 581] on icon "An X shape" at bounding box center [888, 572] width 20 height 20
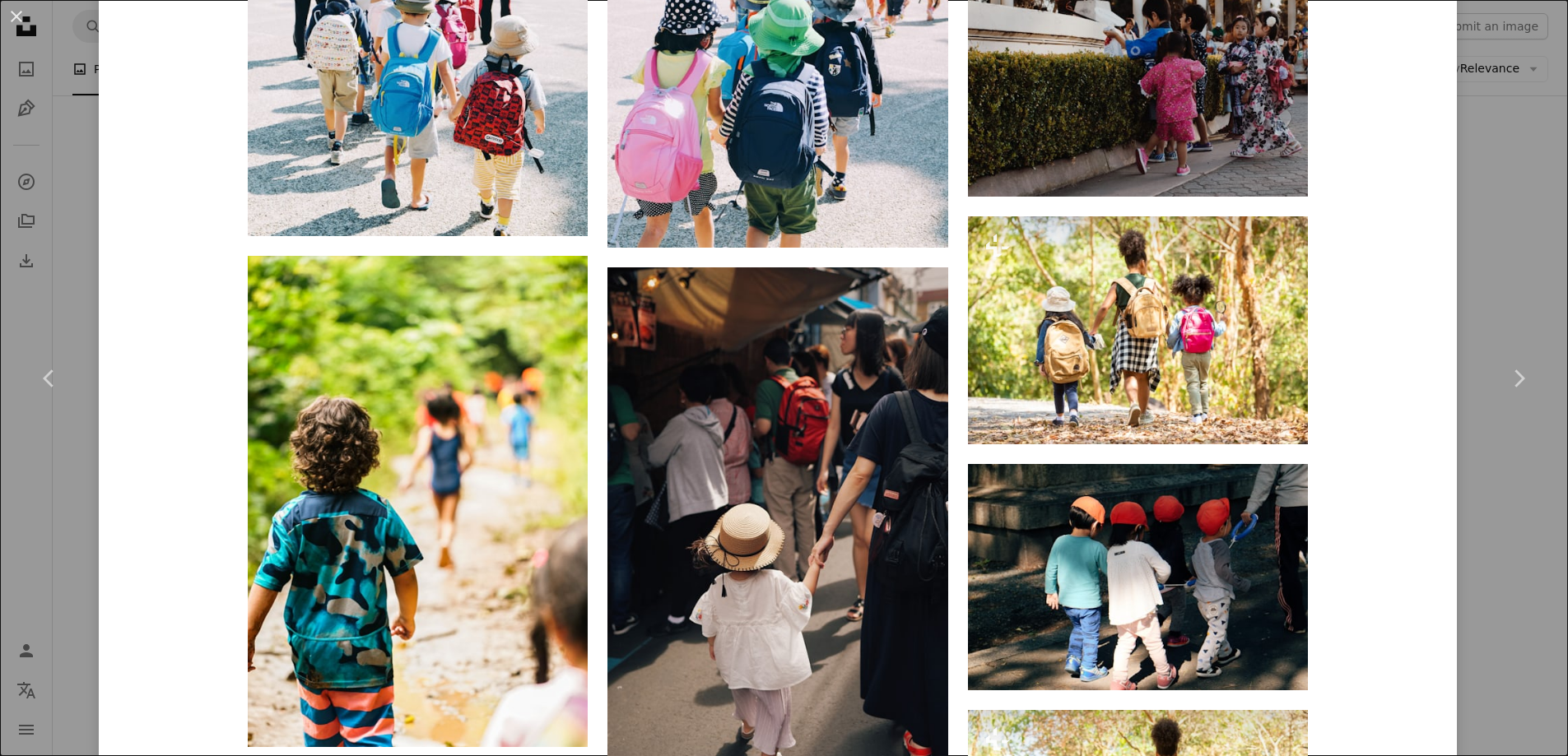
click at [62, 469] on div "An X shape Chevron left Chevron right note thanun notethanun A heart A plus sig…" at bounding box center [784, 378] width 1568 height 756
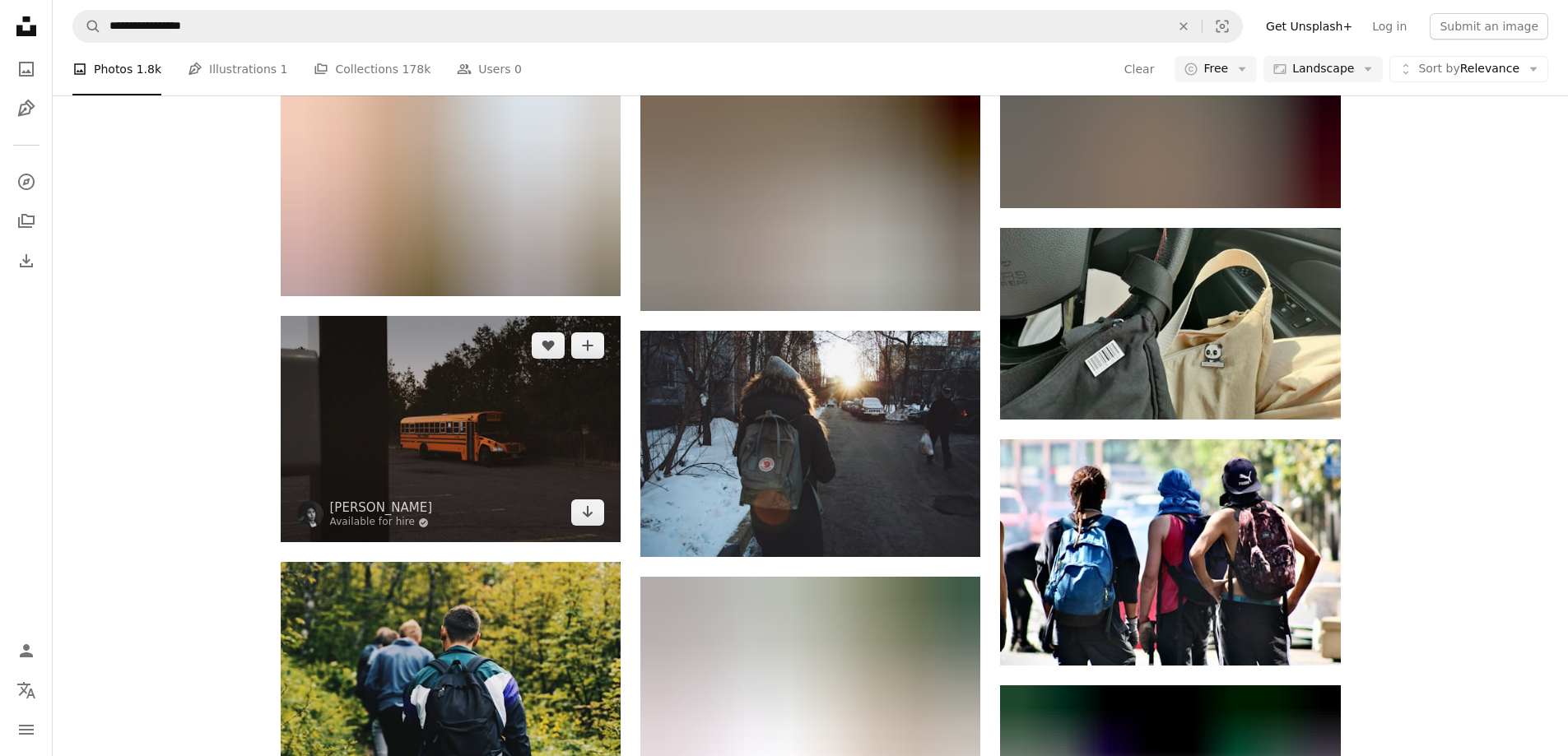
scroll to position [6289, 0]
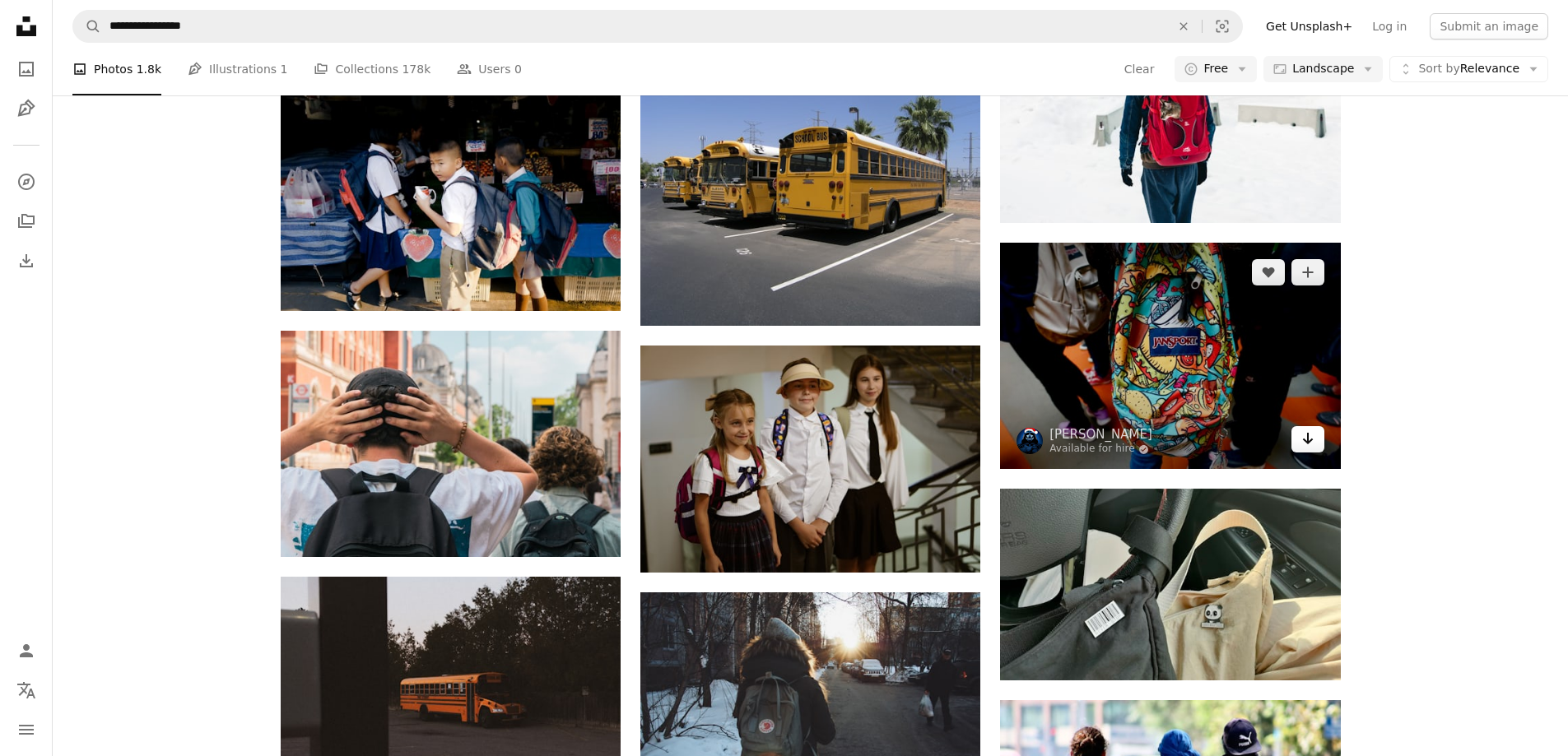
click at [1307, 450] on link "Arrow pointing down" at bounding box center [1307, 439] width 33 height 27
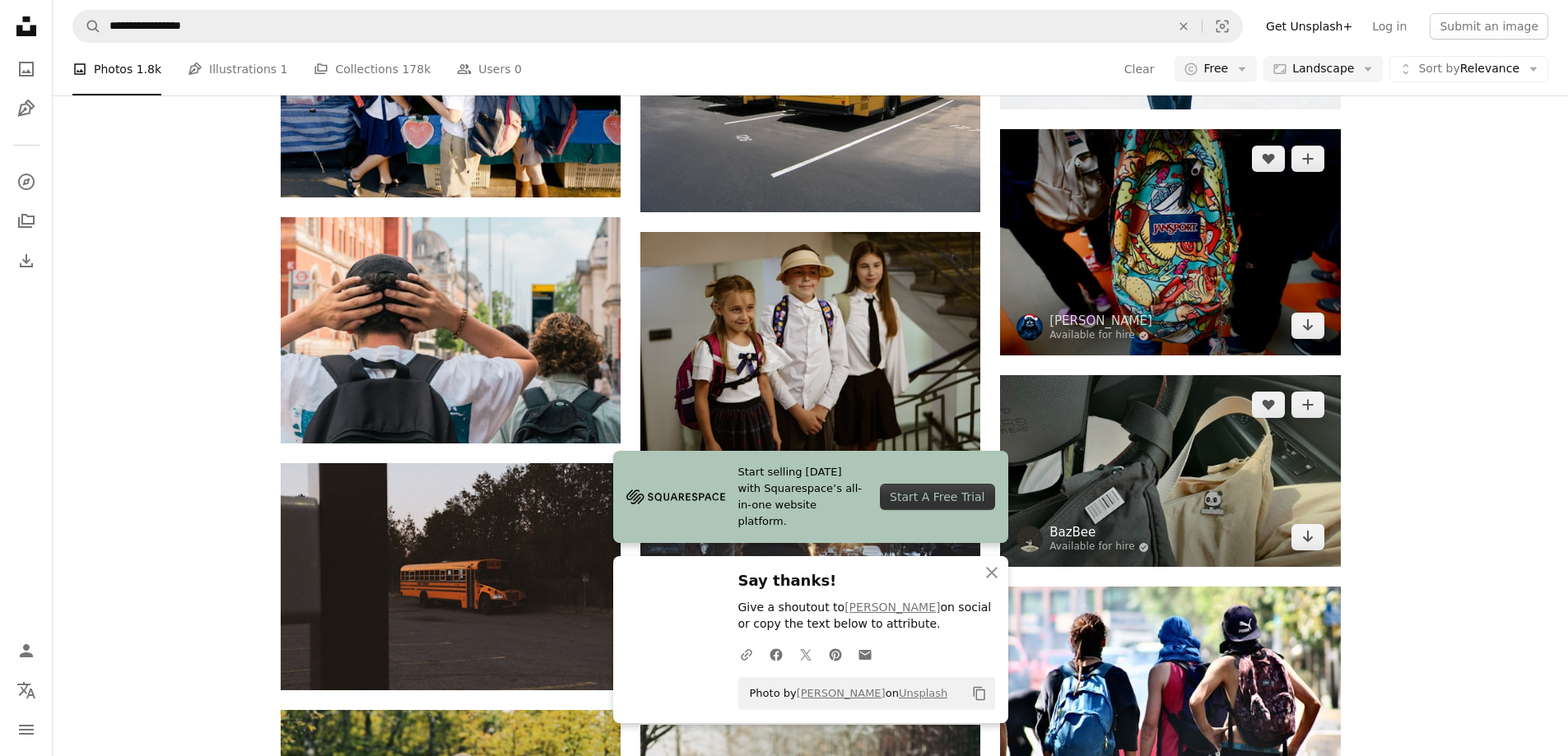
scroll to position [6545, 0]
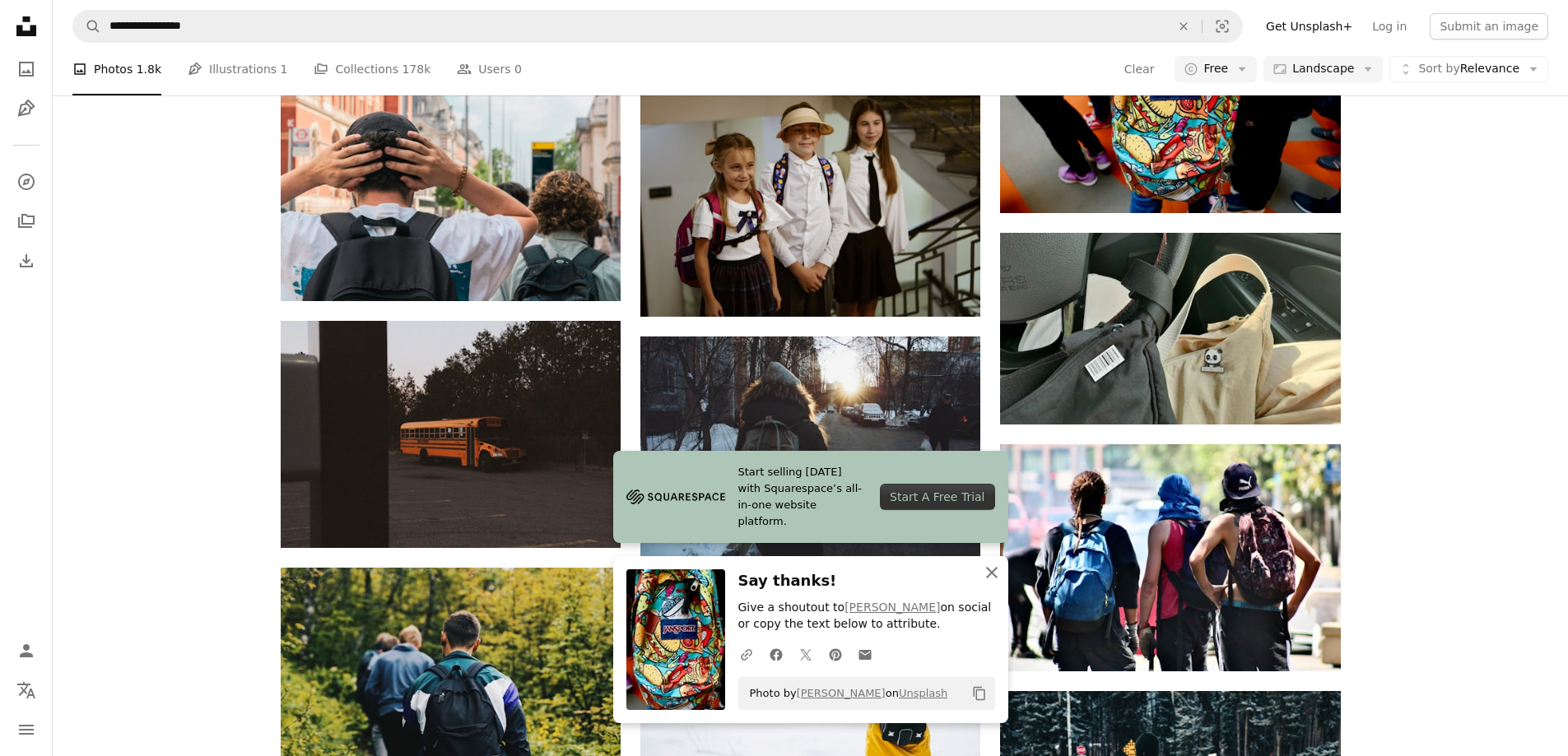
click at [996, 569] on icon "An X shape" at bounding box center [991, 572] width 20 height 20
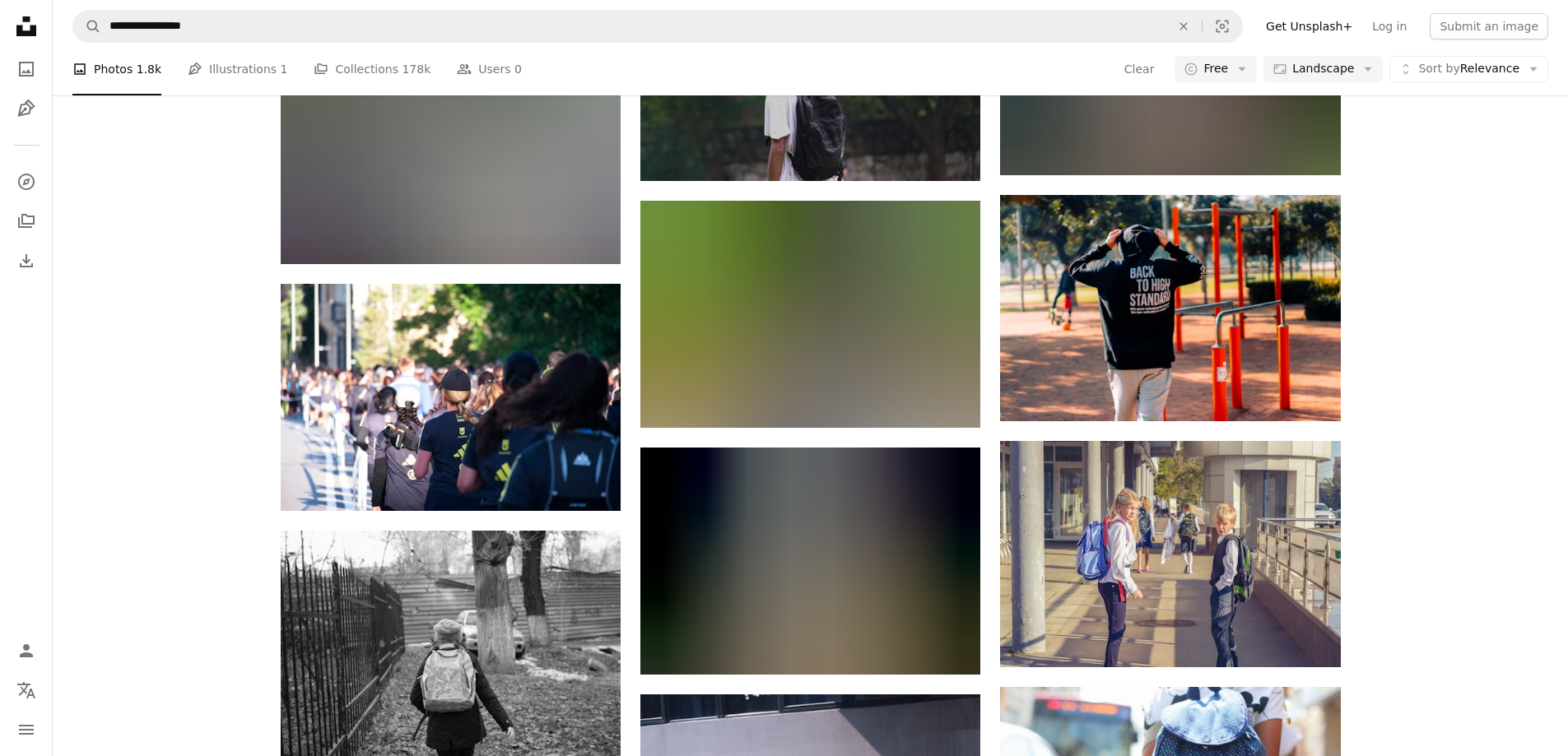
scroll to position [9911, 0]
